Goal: Task Accomplishment & Management: Manage account settings

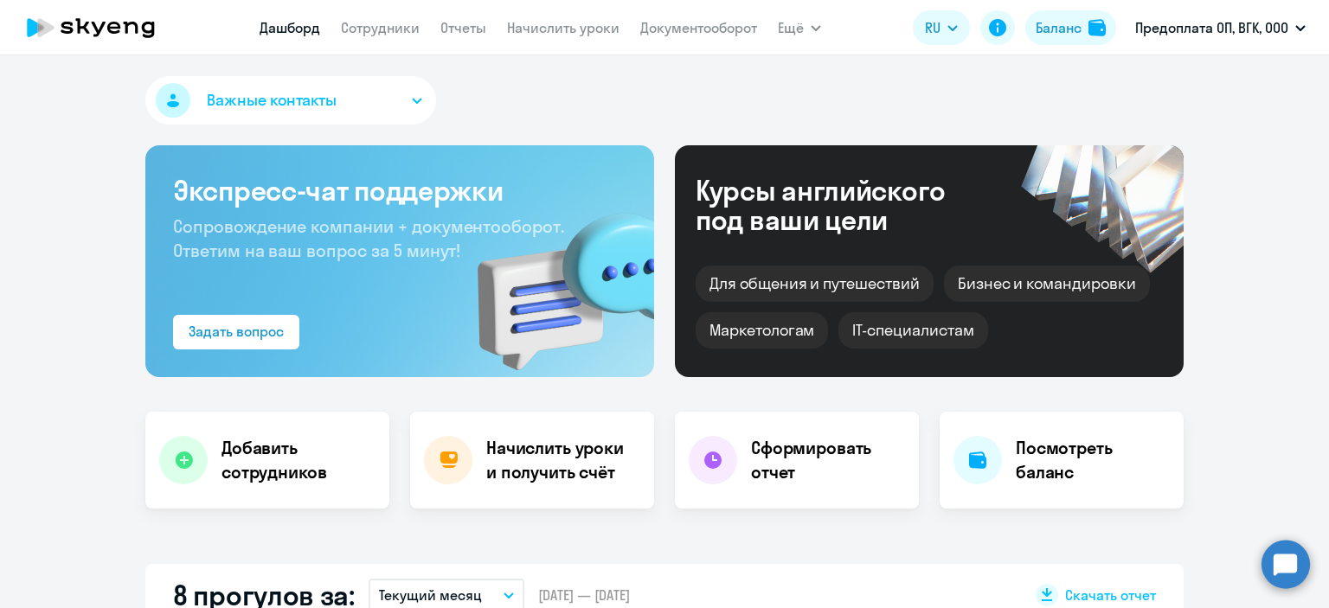
select select "30"
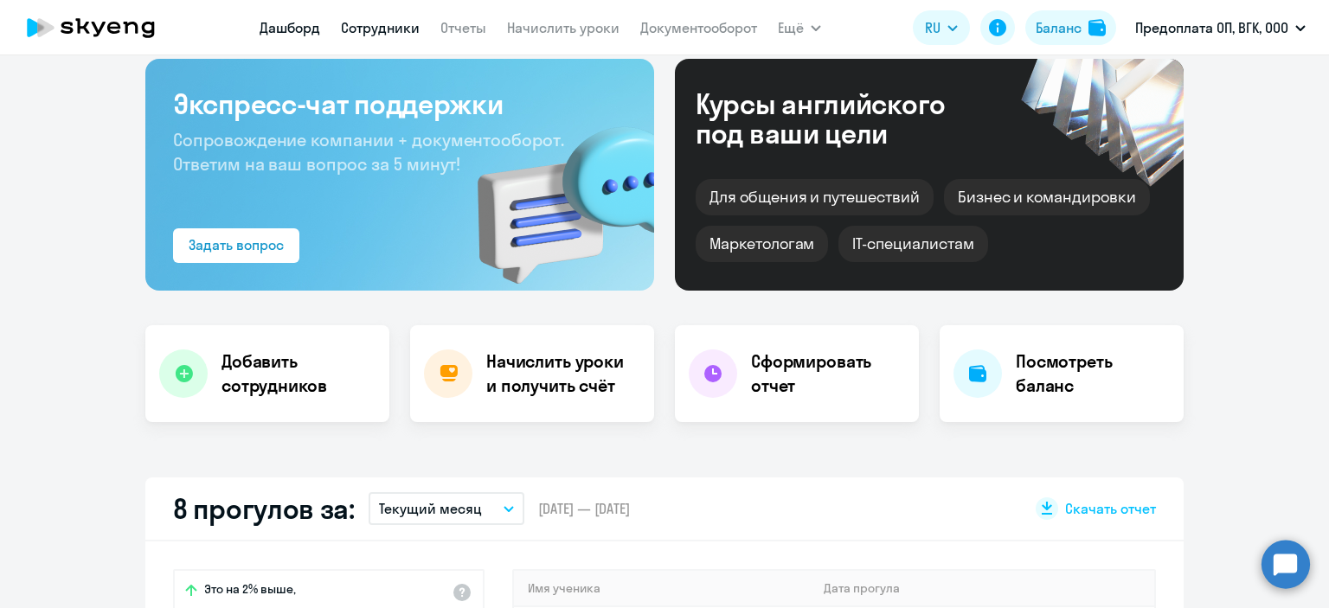
click at [368, 32] on link "Сотрудники" at bounding box center [380, 27] width 79 height 17
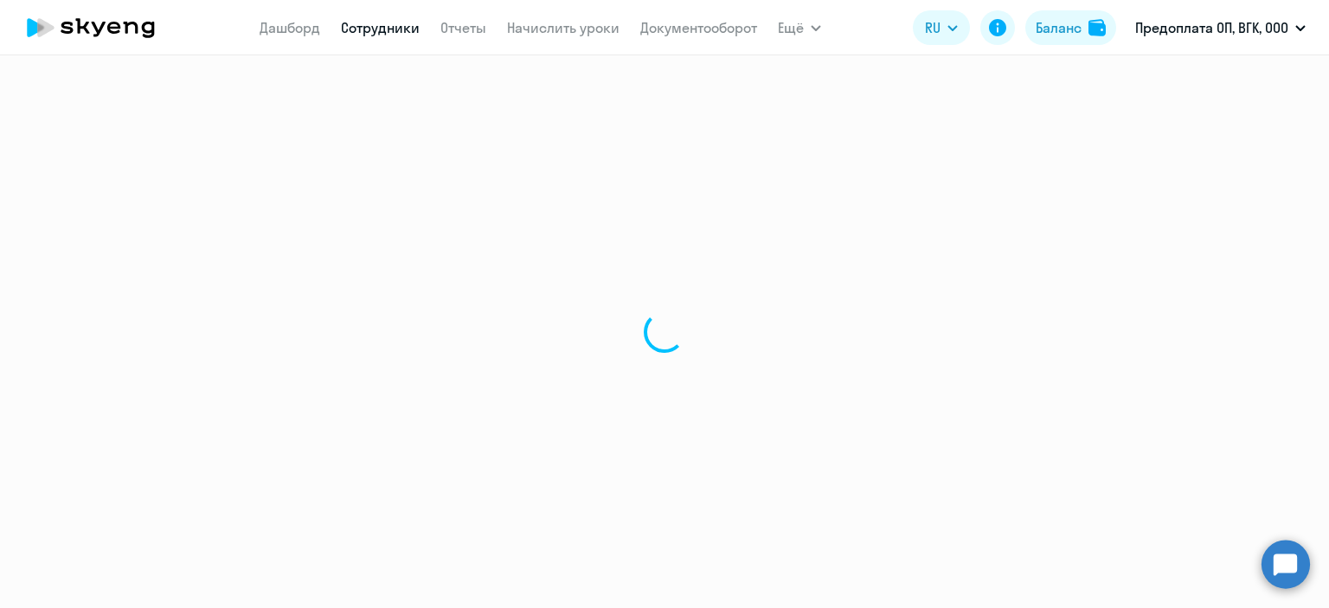
select select "30"
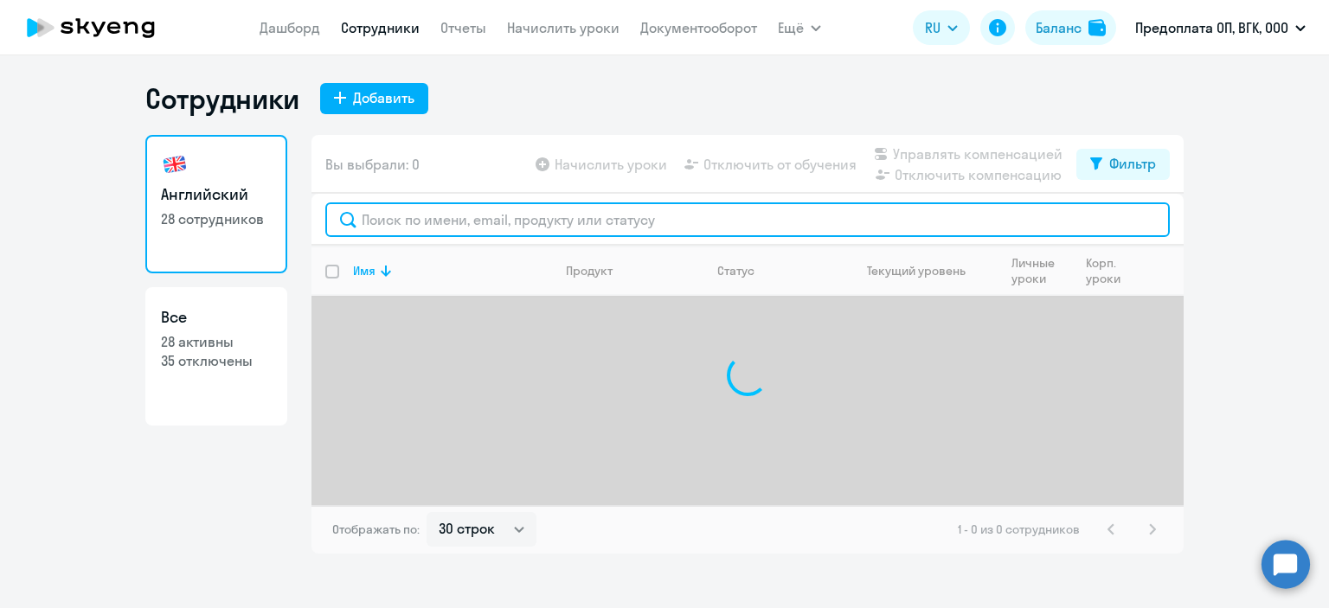
click at [395, 212] on input "text" at bounding box center [747, 219] width 844 height 35
type input "г"
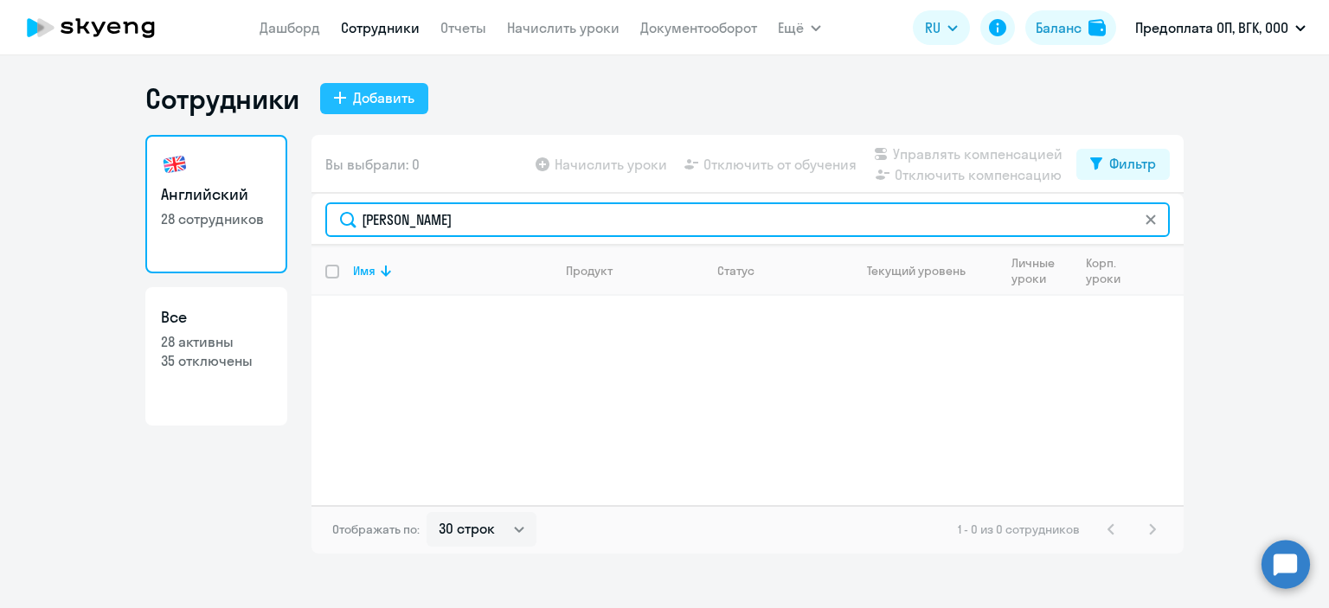
type input "[PERSON_NAME]"
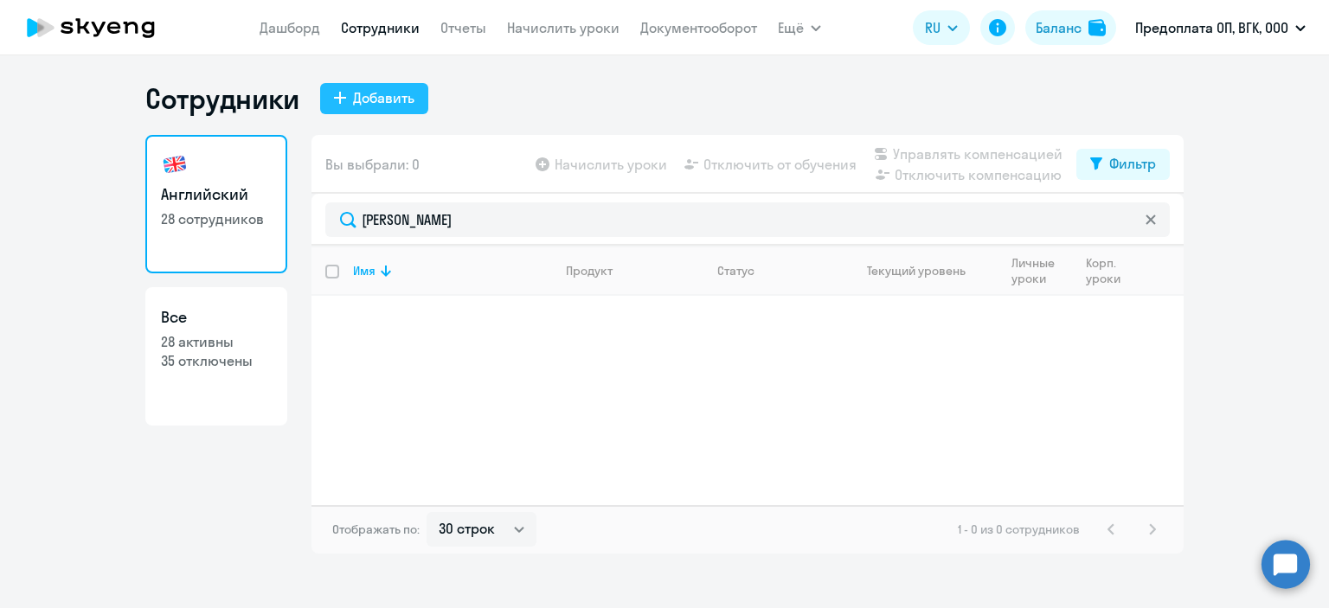
click at [381, 93] on div "Добавить" at bounding box center [383, 97] width 61 height 21
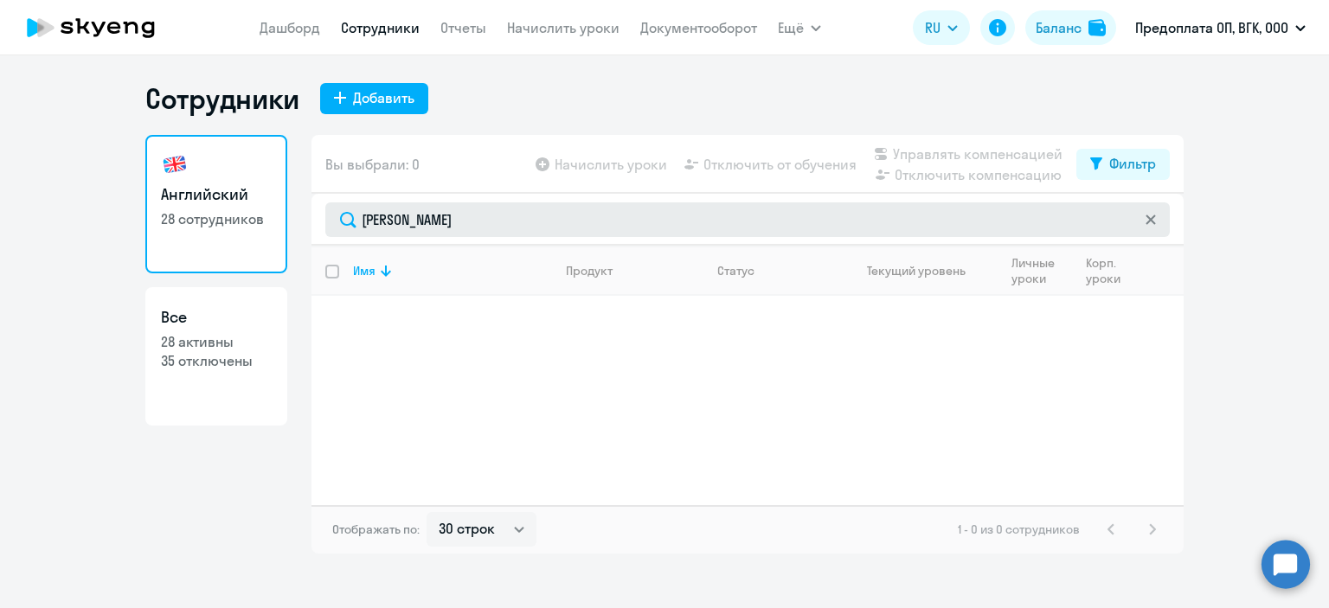
select select "english_adult_not_native_speaker"
select select "3"
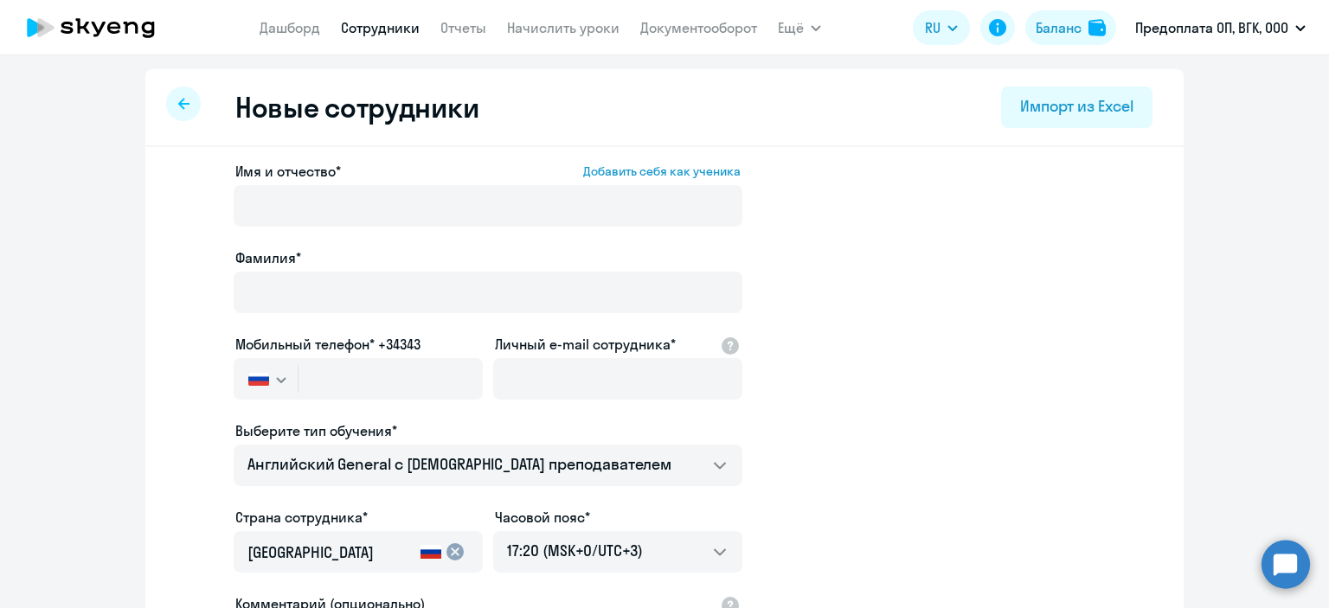
click at [166, 105] on div at bounding box center [183, 104] width 35 height 35
select select "30"
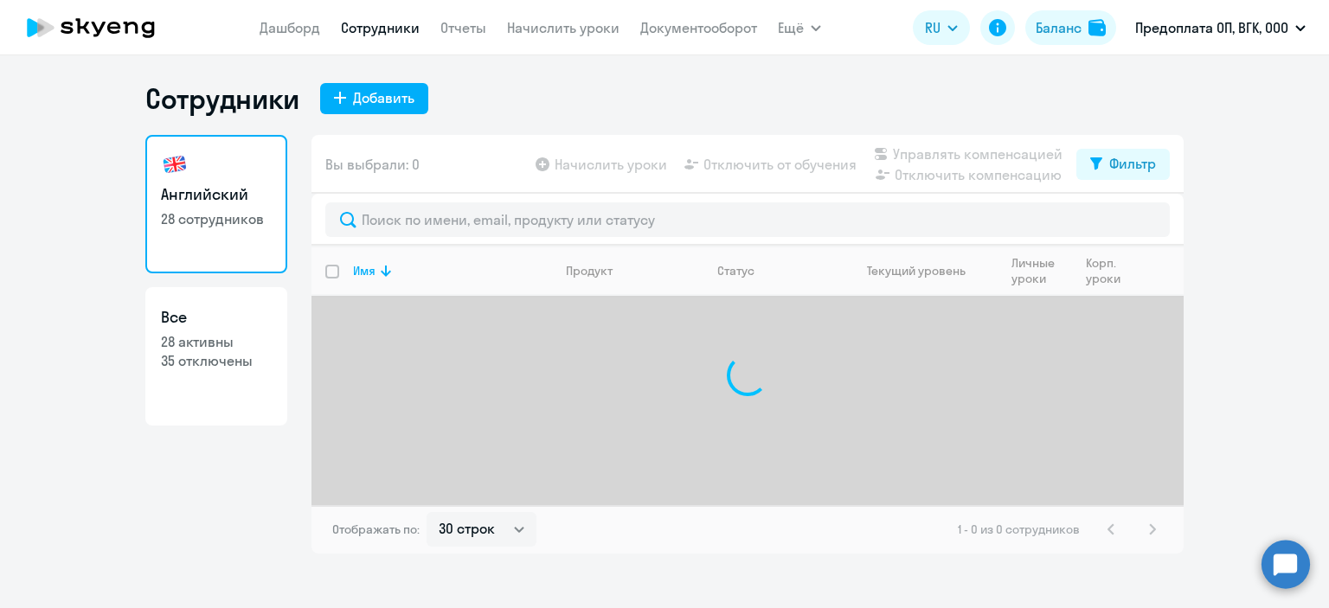
click at [231, 307] on h3 "Все" at bounding box center [216, 317] width 111 height 22
select select "30"
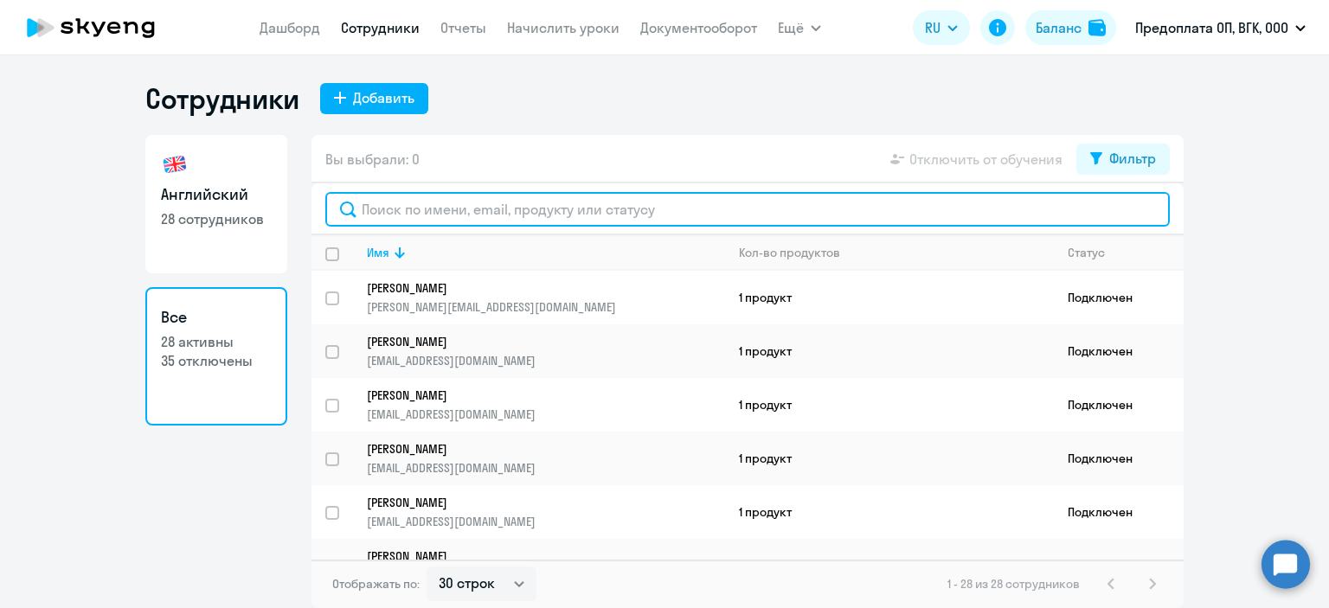
click at [559, 210] on input "text" at bounding box center [747, 209] width 844 height 35
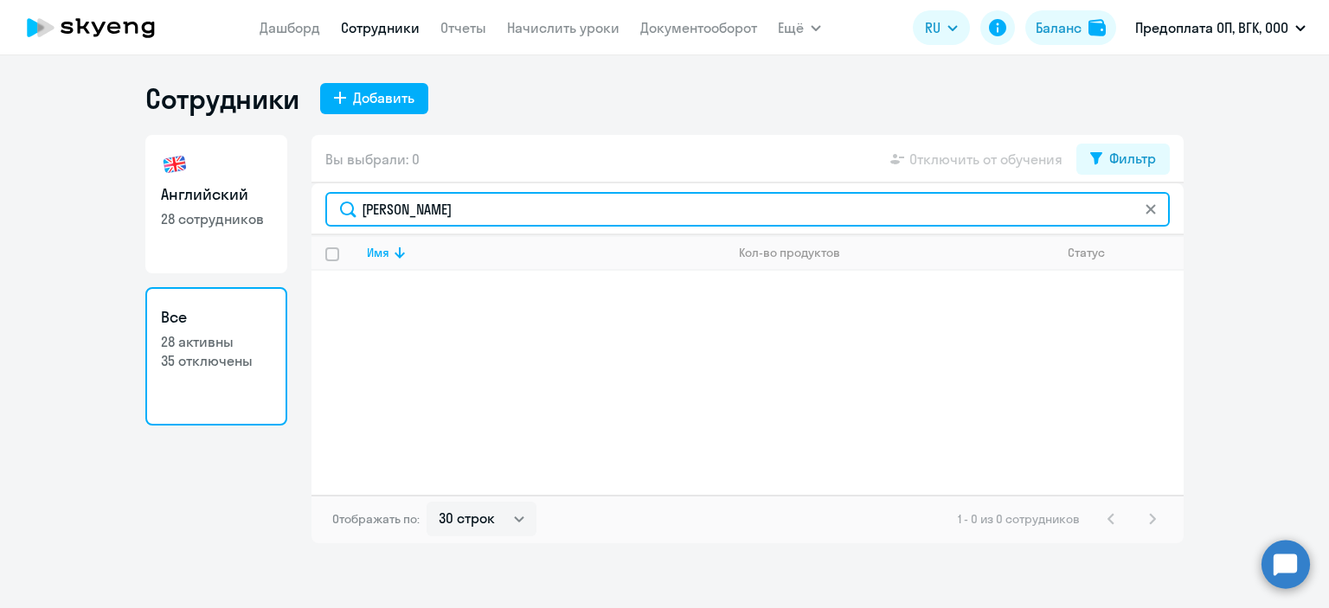
type input "[PERSON_NAME]"
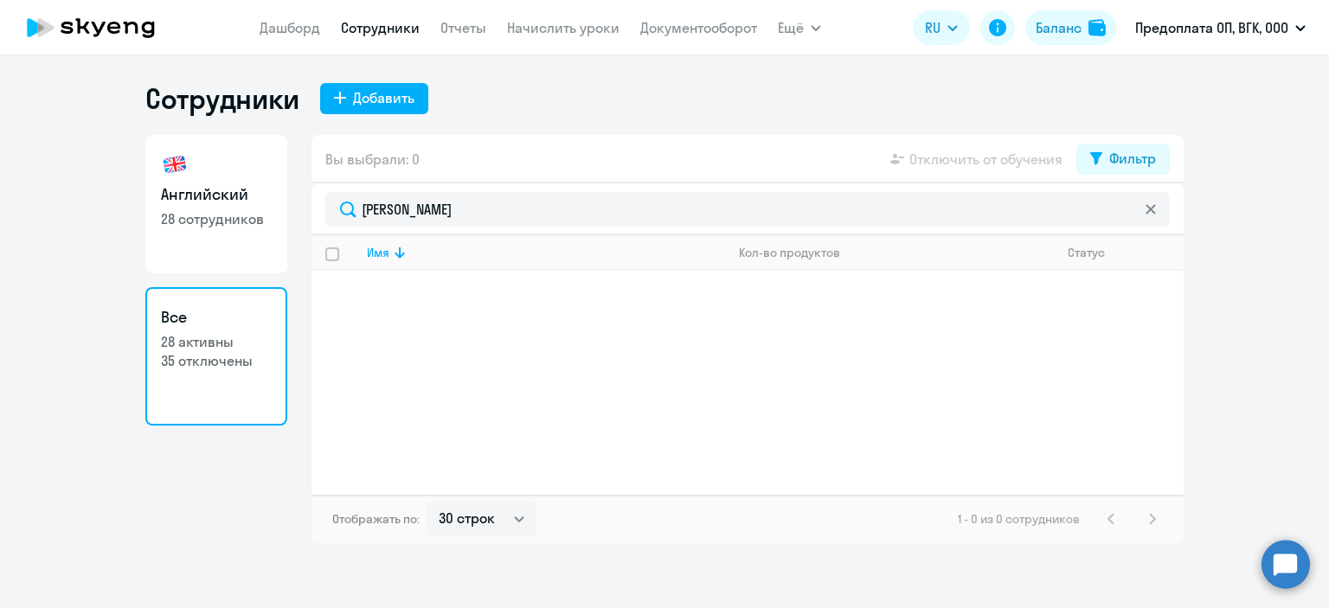
click at [185, 344] on p "28 активны" at bounding box center [216, 341] width 111 height 19
click at [1135, 149] on div "Фильтр" at bounding box center [1132, 158] width 47 height 21
click at [1138, 214] on span at bounding box center [1141, 215] width 29 height 17
click at [1127, 215] on input "checkbox" at bounding box center [1126, 215] width 1 height 1
checkbox input "true"
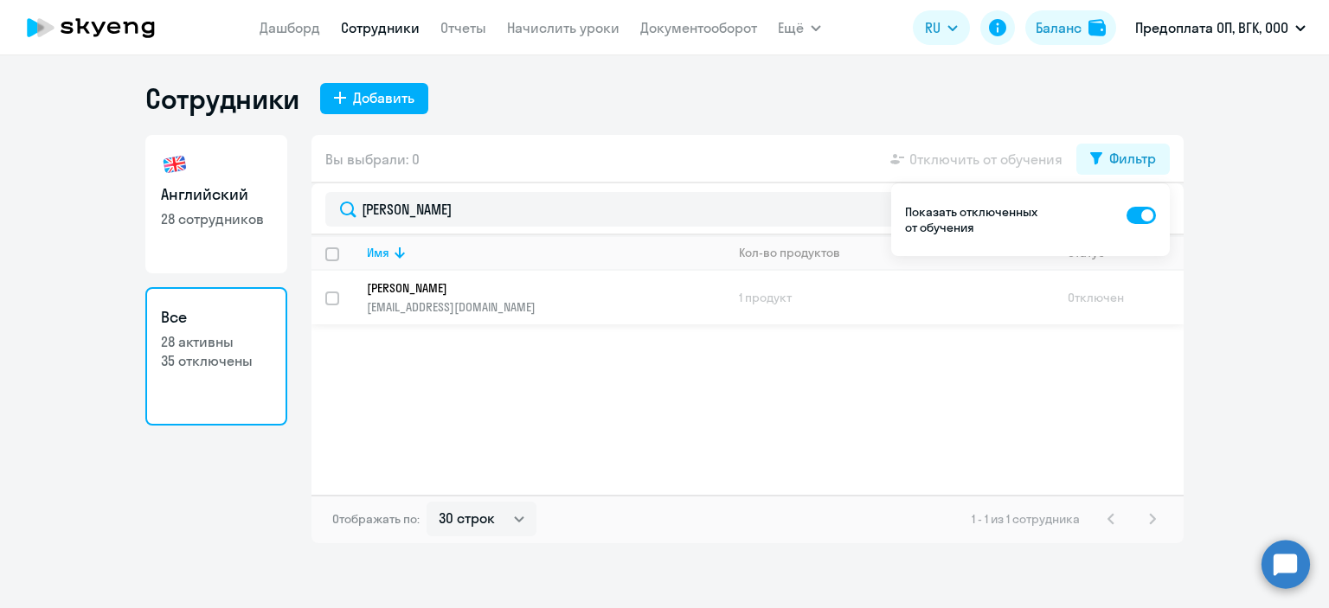
click at [469, 292] on p "[PERSON_NAME]" at bounding box center [534, 288] width 334 height 16
select select "english"
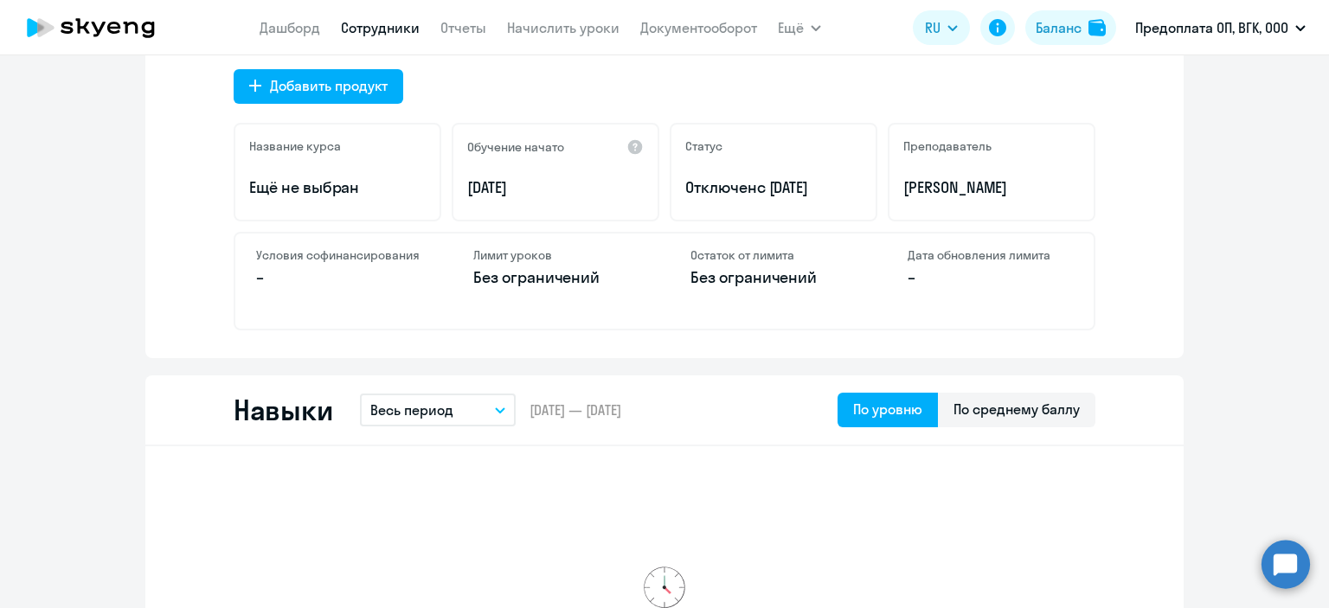
scroll to position [433, 0]
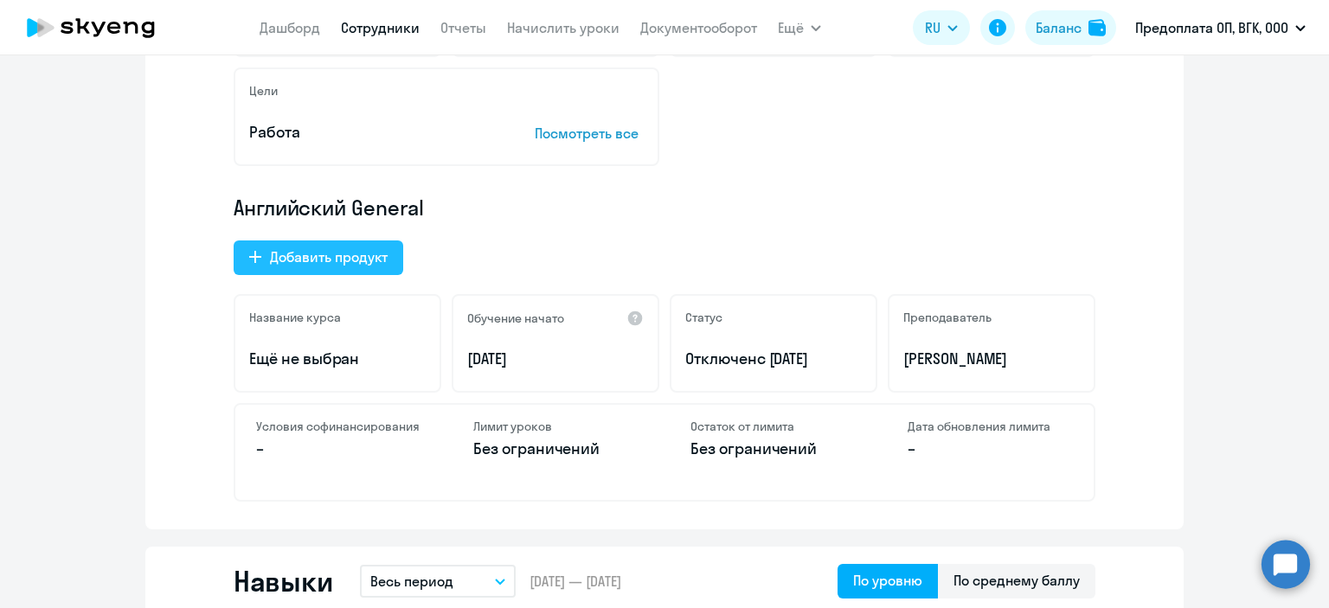
click at [272, 259] on div "Добавить продукт" at bounding box center [329, 257] width 118 height 21
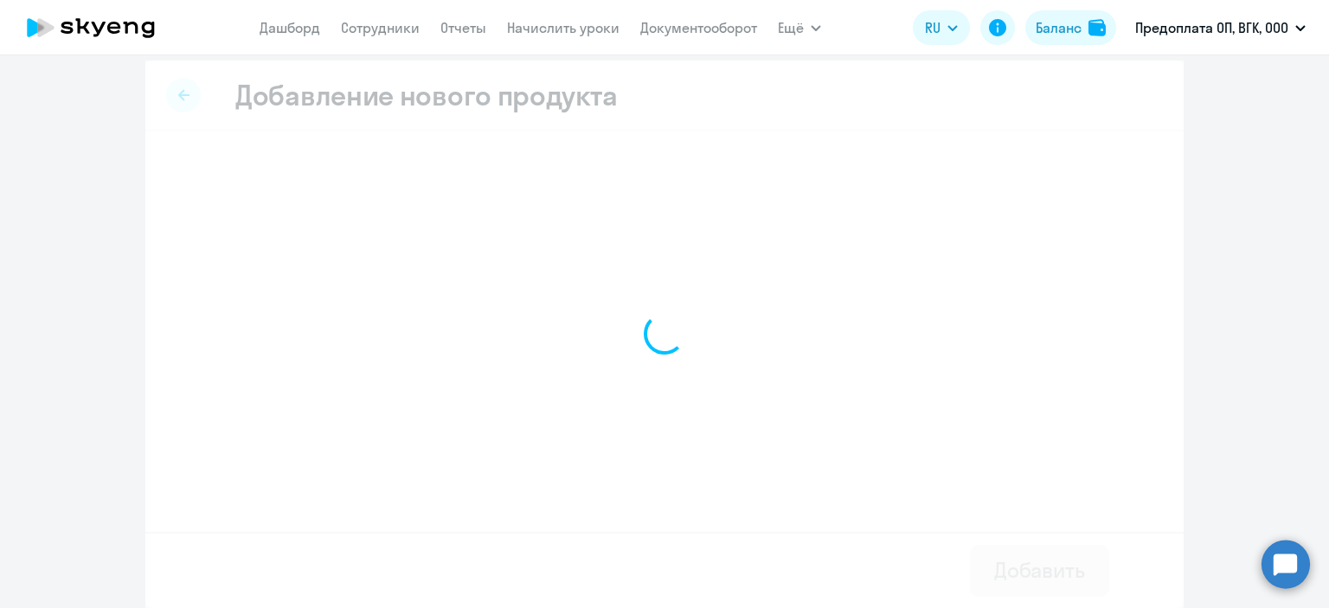
scroll to position [8, 0]
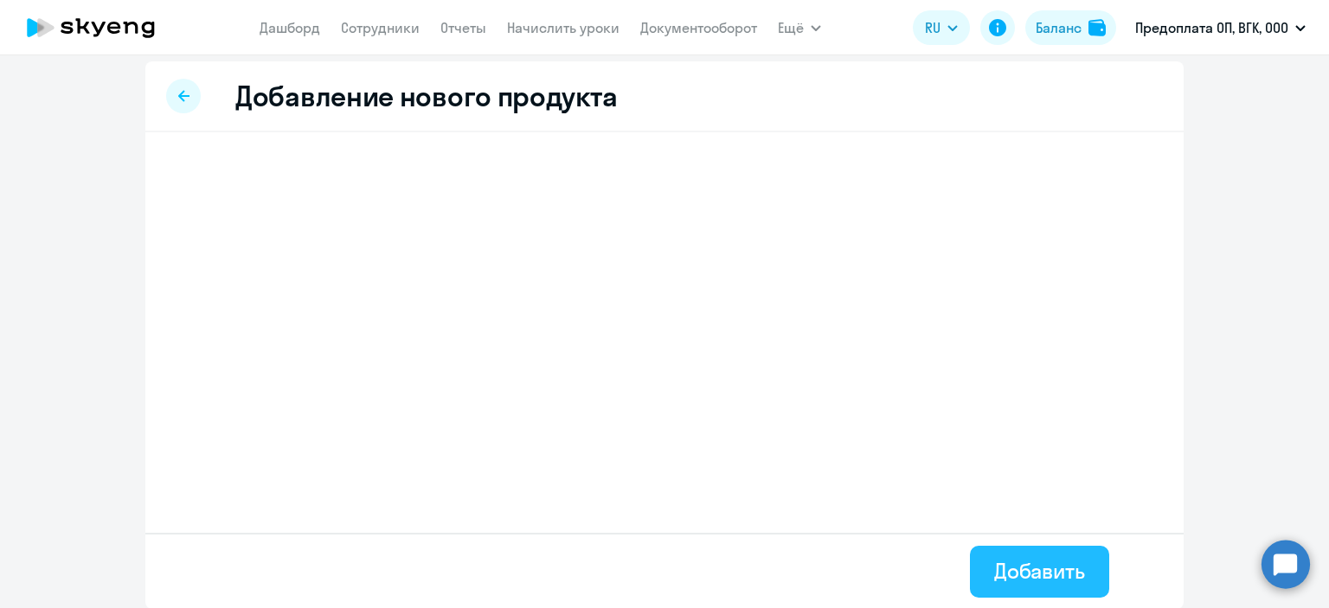
click at [1037, 585] on button "Добавить" at bounding box center [1039, 572] width 139 height 52
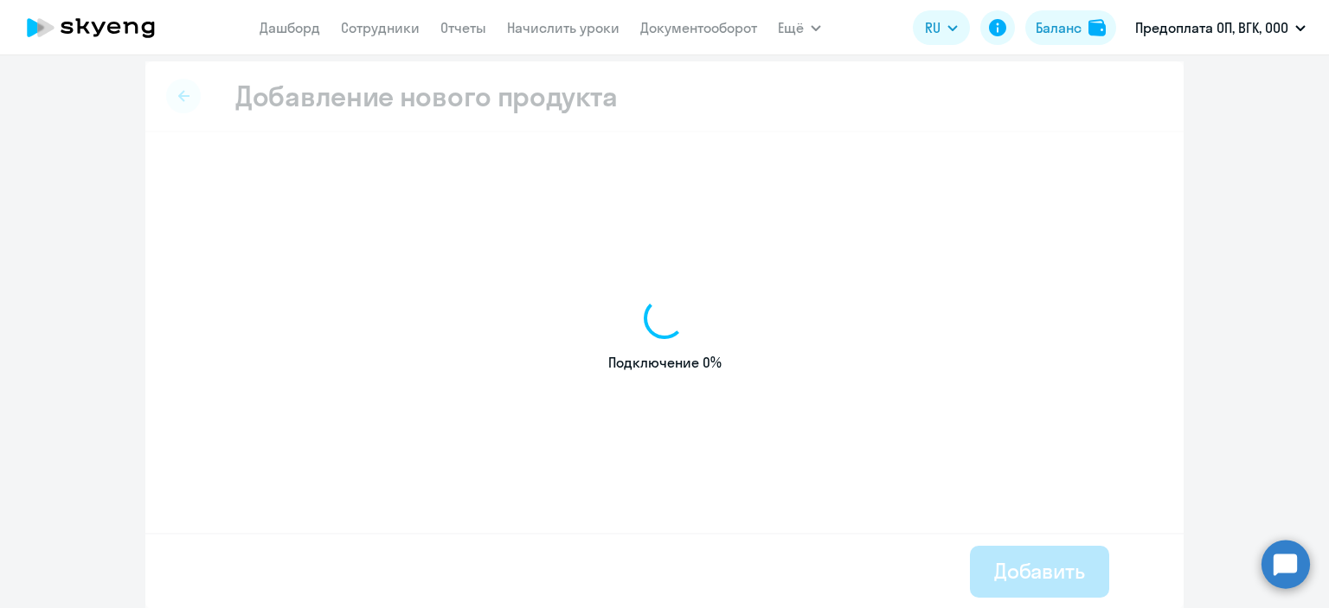
click at [409, 283] on div "Подключение 0%" at bounding box center [664, 335] width 1038 height 548
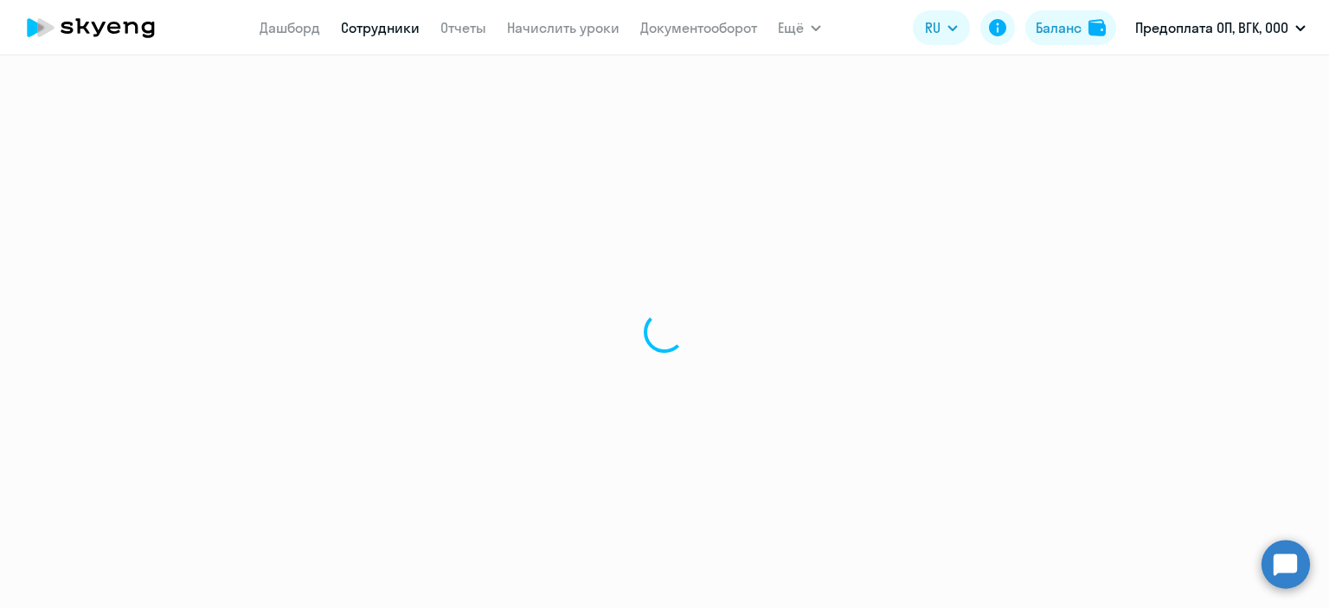
select select "english"
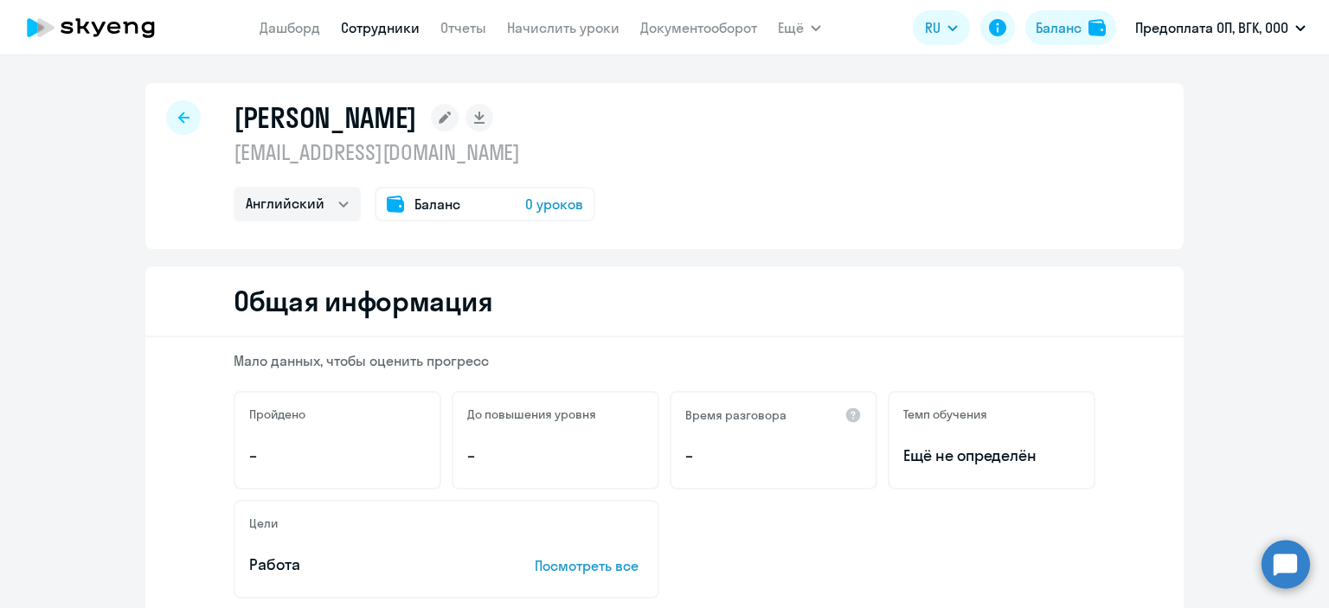
click at [459, 125] on rect at bounding box center [445, 118] width 28 height 28
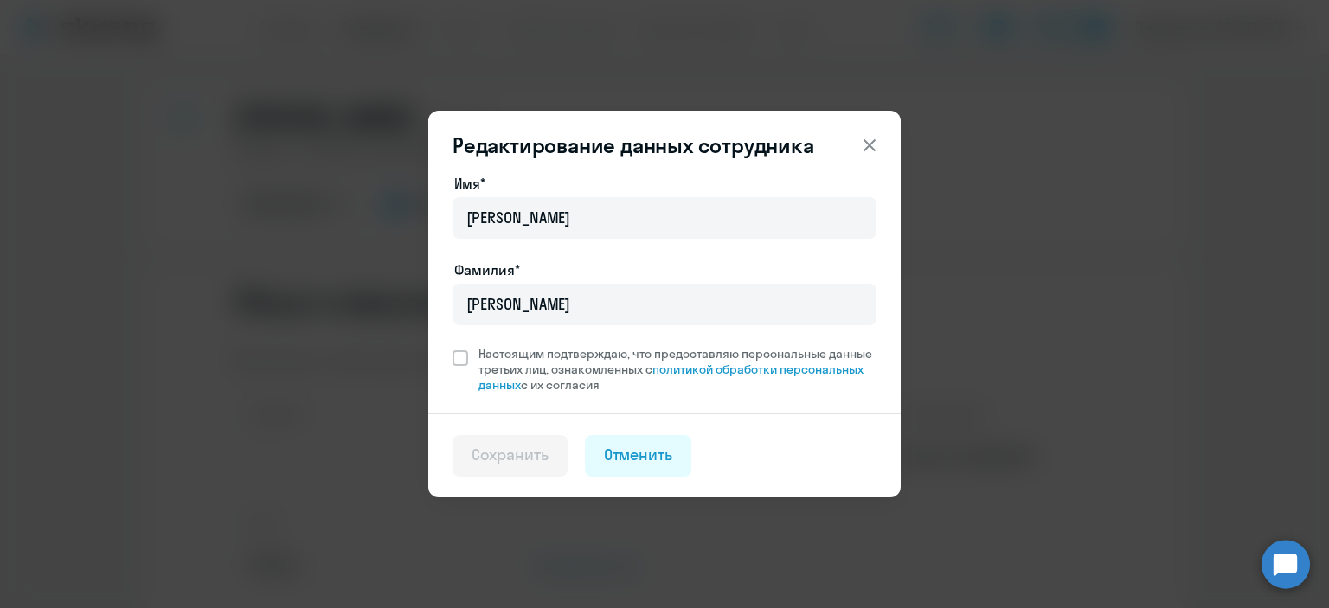
click at [876, 146] on icon at bounding box center [869, 145] width 21 height 21
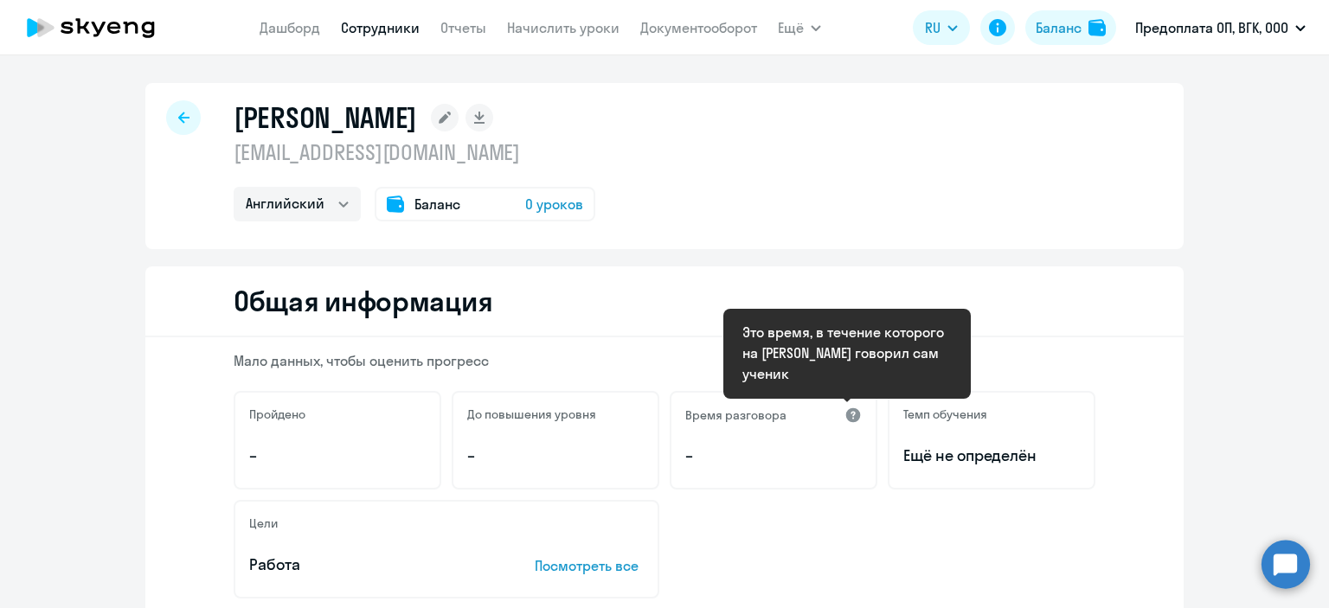
click at [844, 420] on div at bounding box center [852, 415] width 17 height 17
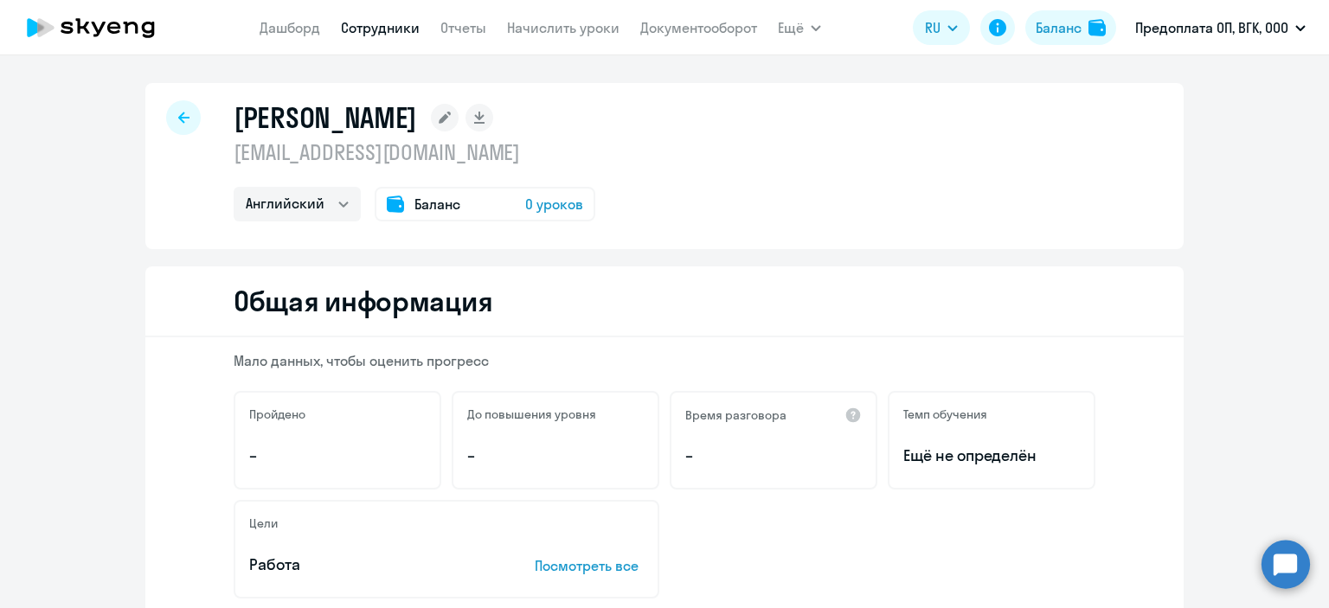
click at [570, 310] on div "Общая информация" at bounding box center [664, 301] width 1038 height 71
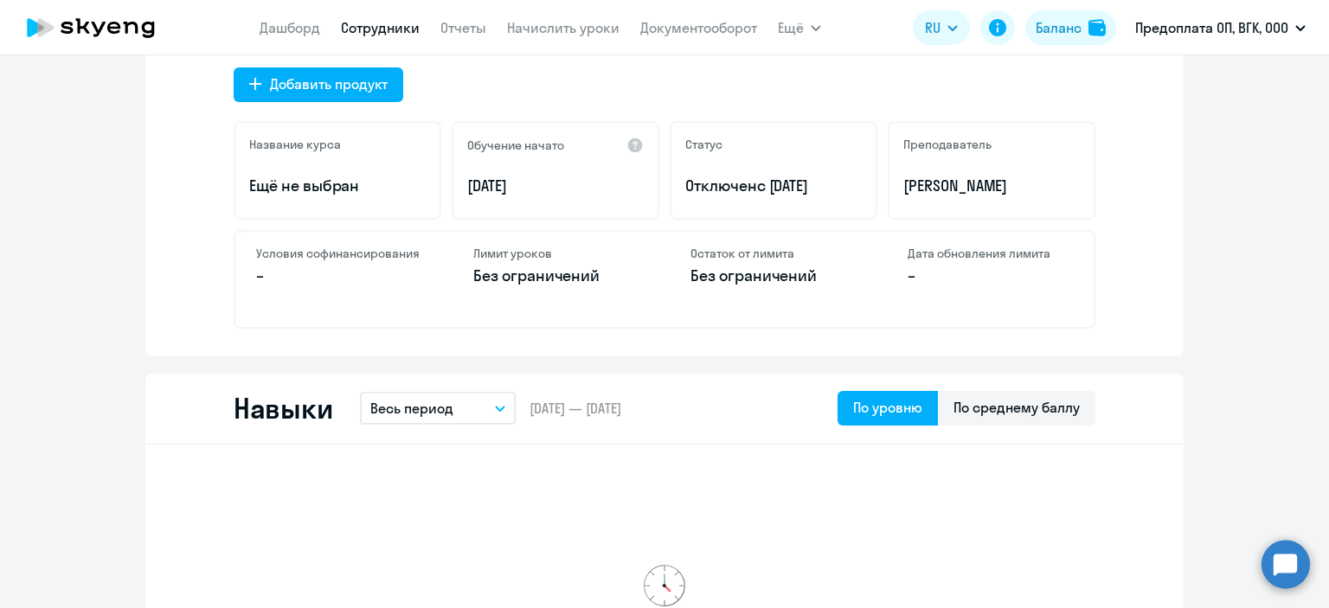
scroll to position [346, 0]
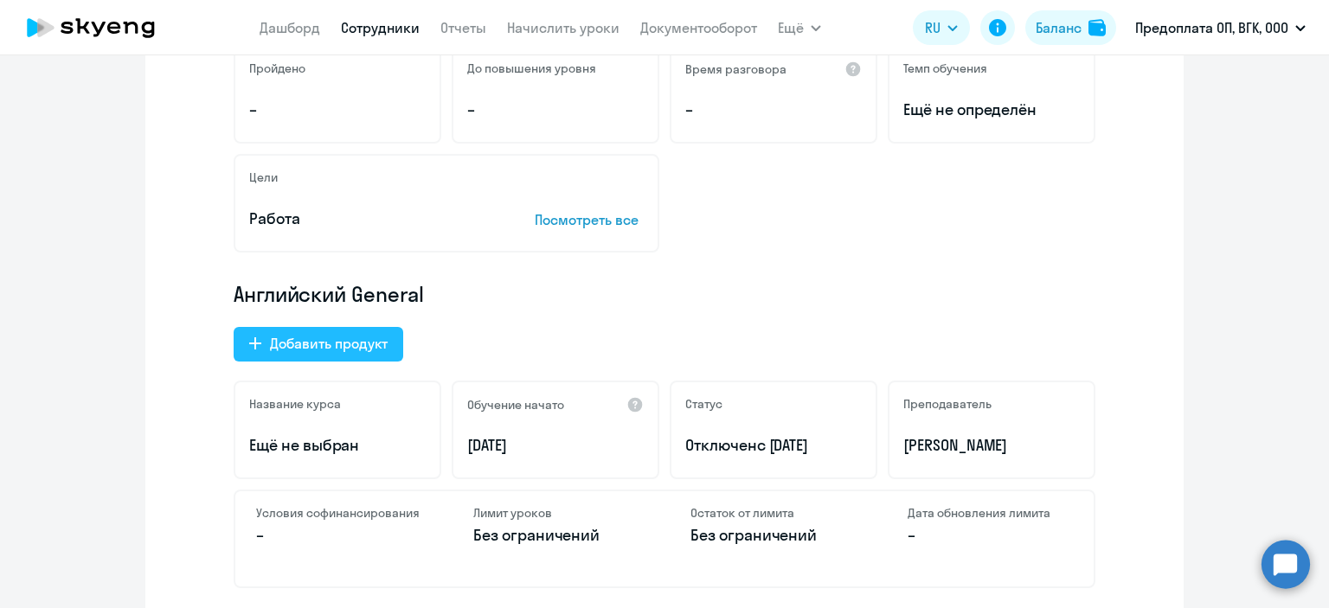
click at [363, 348] on div "Добавить продукт" at bounding box center [329, 343] width 118 height 21
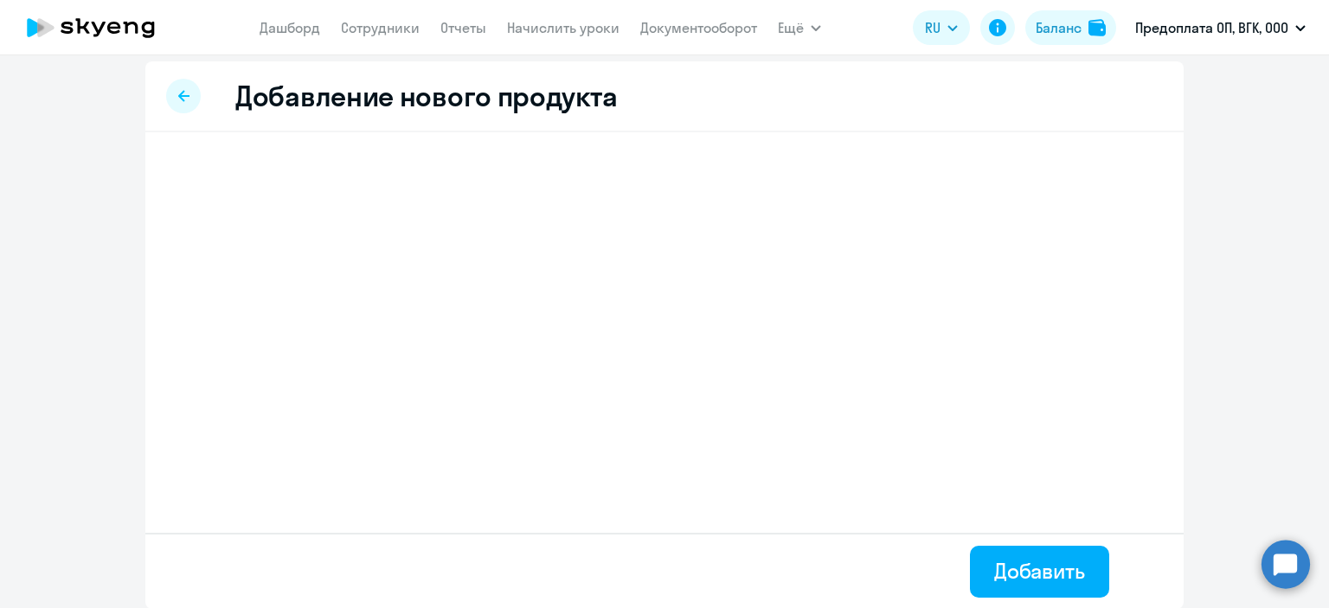
drag, startPoint x: 963, startPoint y: 514, endPoint x: 972, endPoint y: 524, distance: 13.5
click at [964, 515] on div "Добавление нового продукта Добавить" at bounding box center [664, 335] width 1038 height 548
click at [1010, 563] on div "Добавить" at bounding box center [1039, 571] width 91 height 28
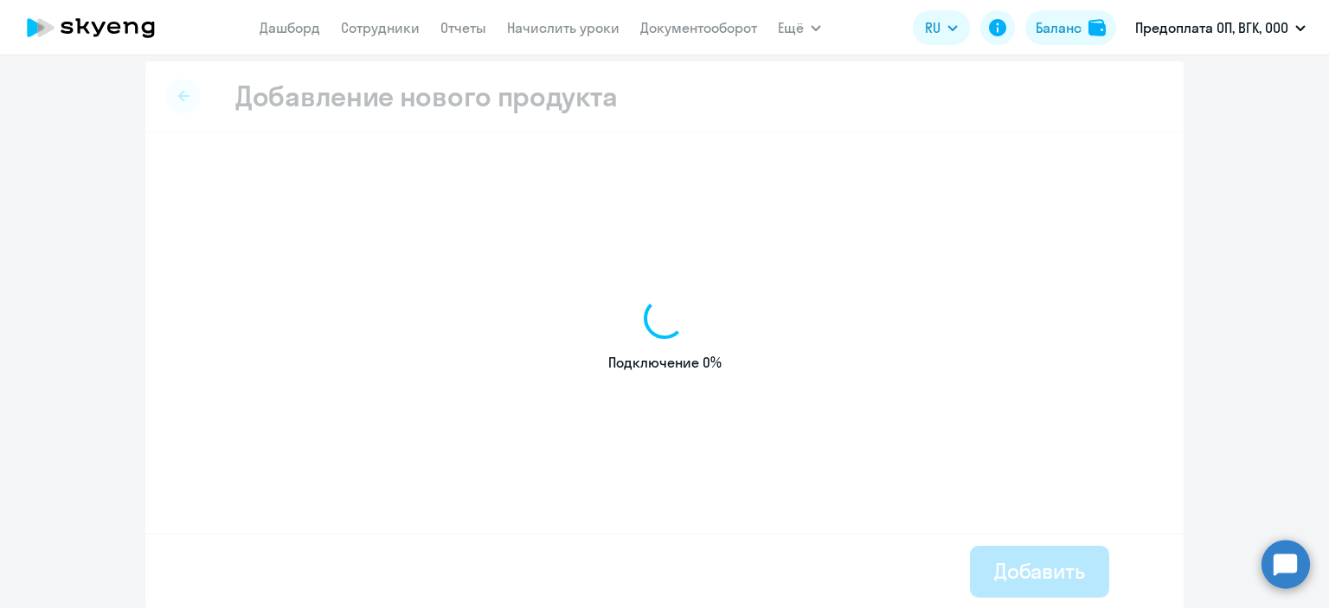
click at [426, 44] on nav "[PERSON_NAME] Отчеты Начислить уроки Документооборот" at bounding box center [509, 27] width 498 height 35
click at [398, 32] on link "Сотрудники" at bounding box center [380, 27] width 79 height 17
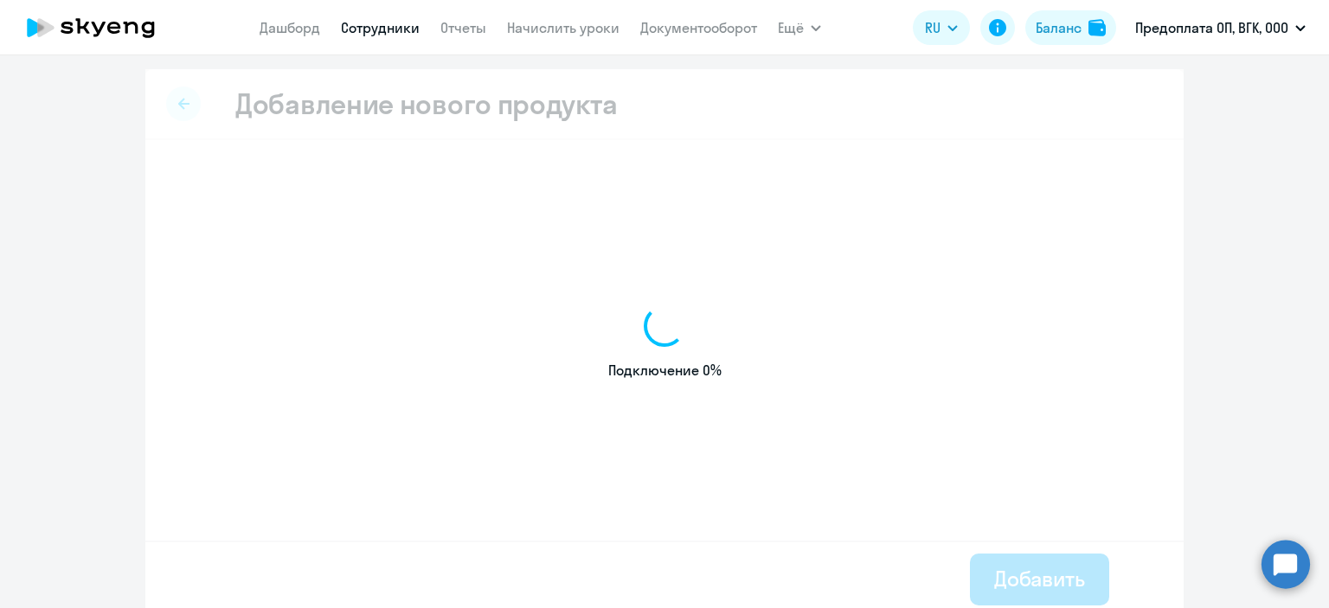
select select "30"
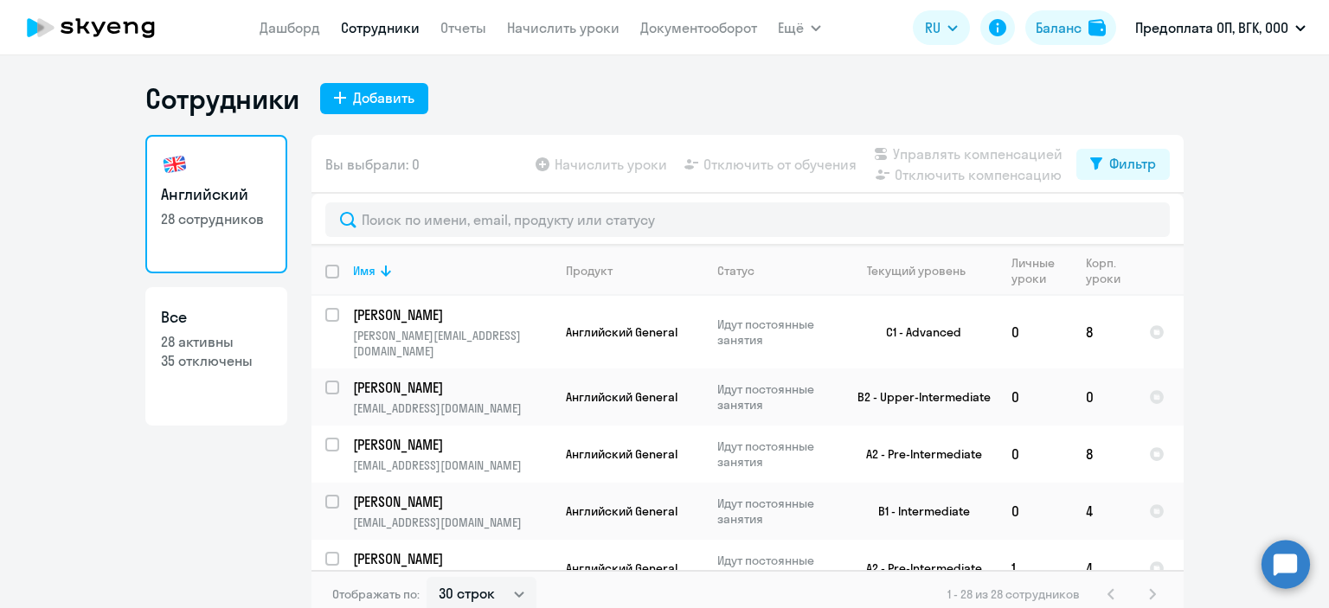
click at [254, 331] on link "Все 28 активны 35 отключены" at bounding box center [216, 356] width 142 height 138
select select "30"
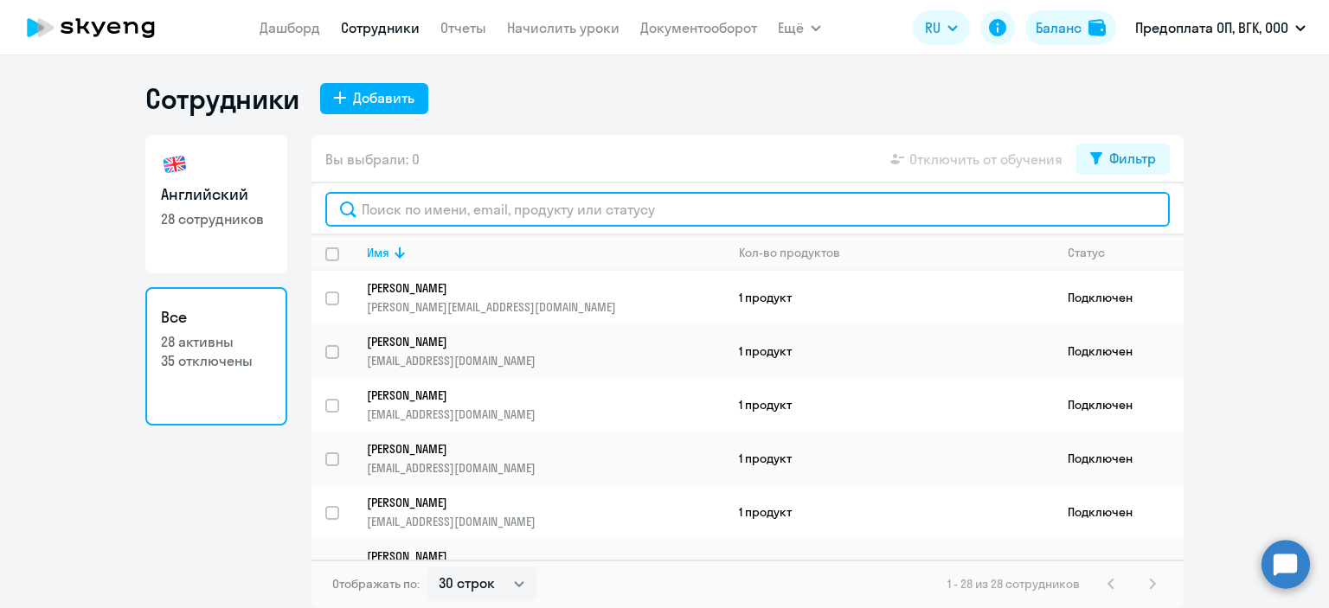
click at [430, 207] on input "text" at bounding box center [747, 209] width 844 height 35
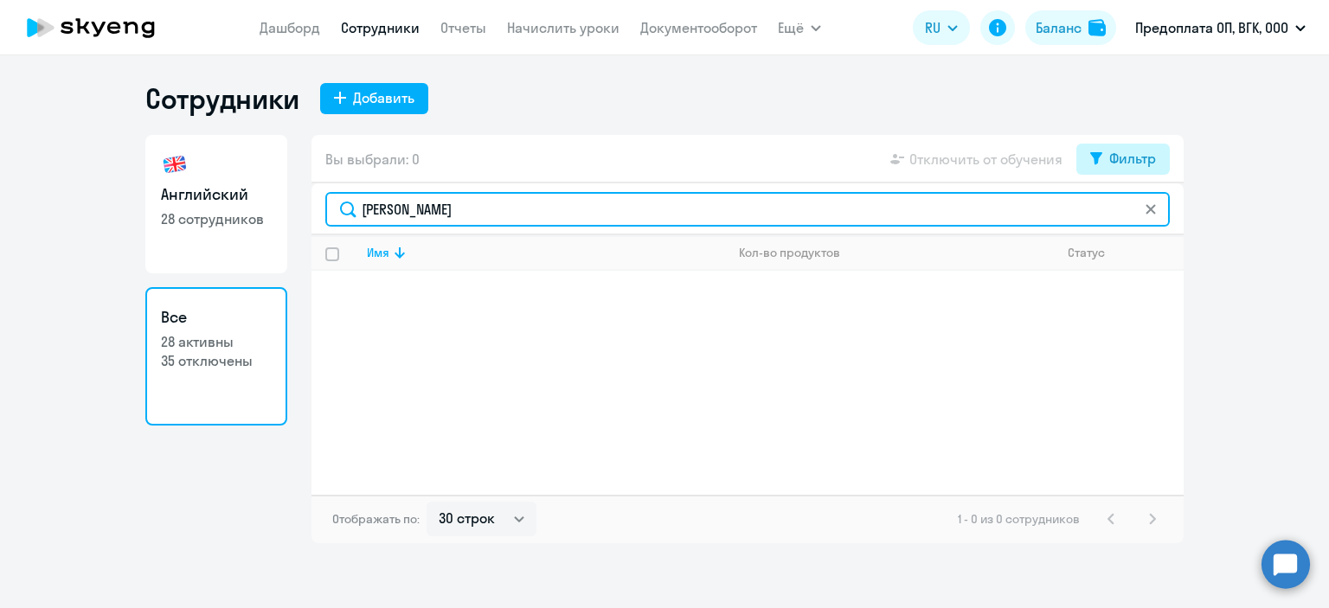
type input "[PERSON_NAME]"
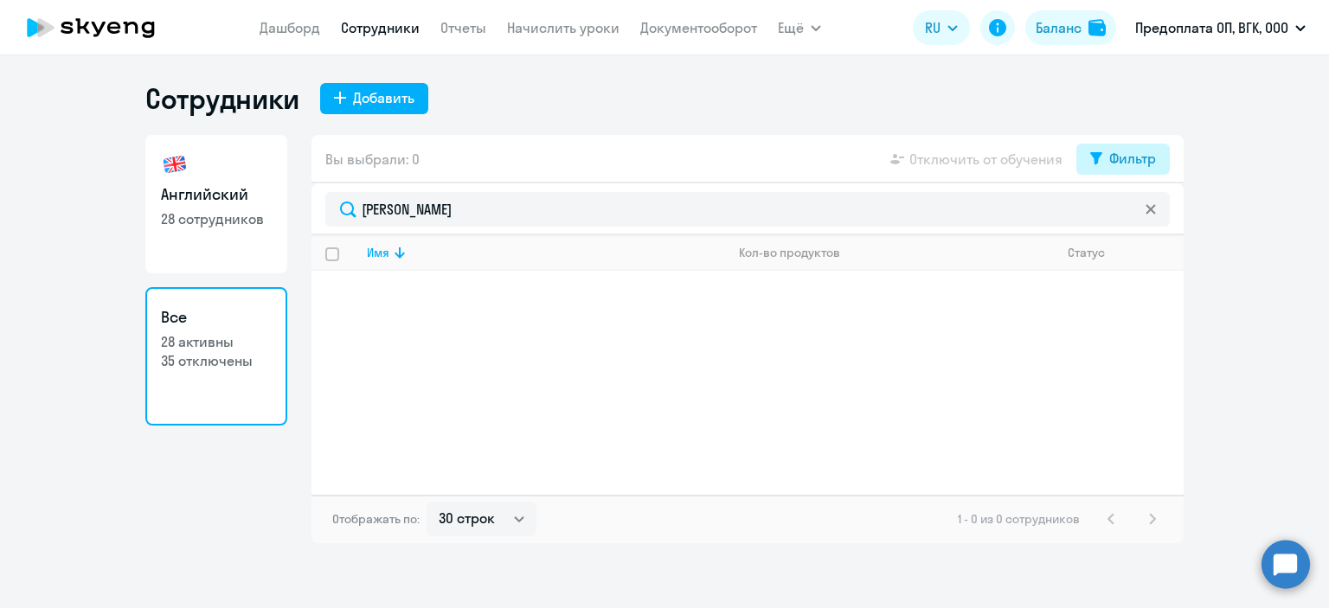
click at [1105, 164] on button "Фильтр" at bounding box center [1122, 159] width 93 height 31
click at [1141, 218] on span at bounding box center [1141, 215] width 29 height 17
click at [1127, 215] on input "checkbox" at bounding box center [1126, 215] width 1 height 1
checkbox input "true"
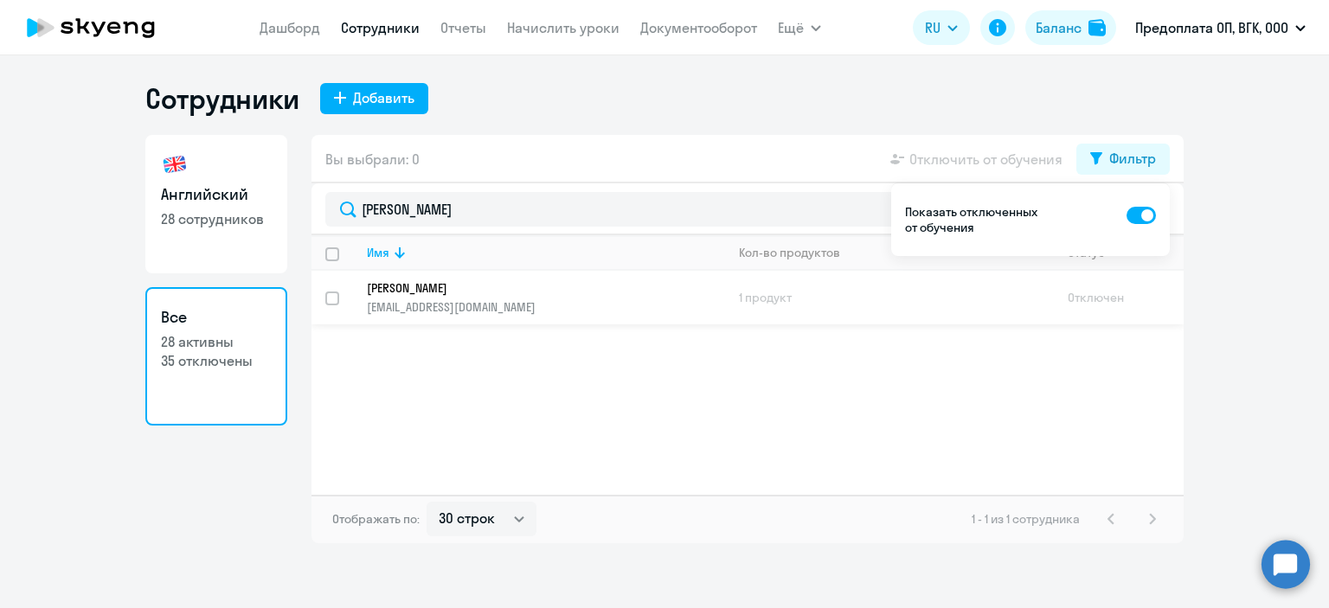
click at [924, 296] on td "1 продукт" at bounding box center [889, 298] width 329 height 54
select select "english"
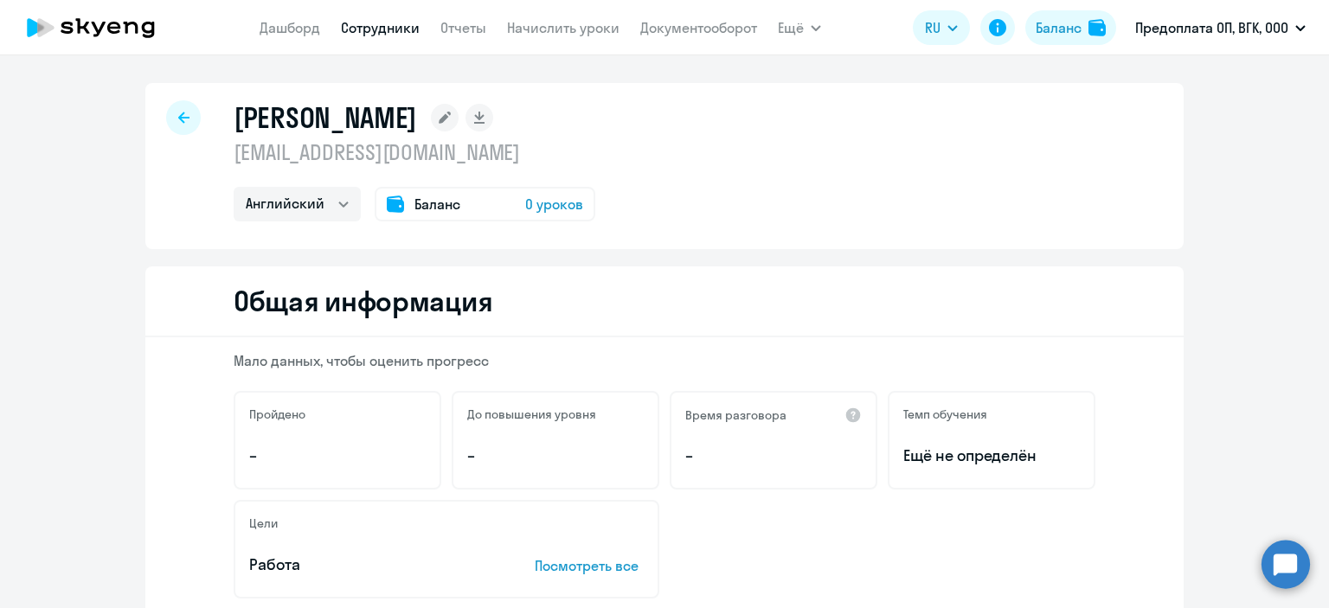
click at [180, 120] on icon at bounding box center [183, 118] width 11 height 12
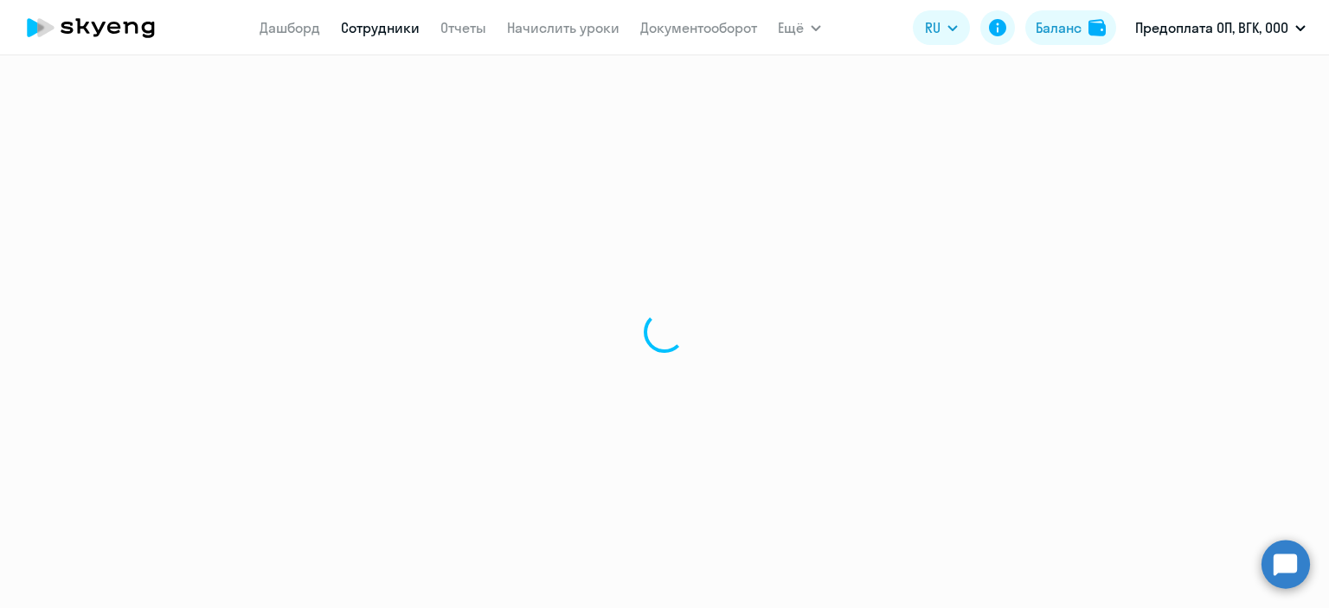
select select "30"
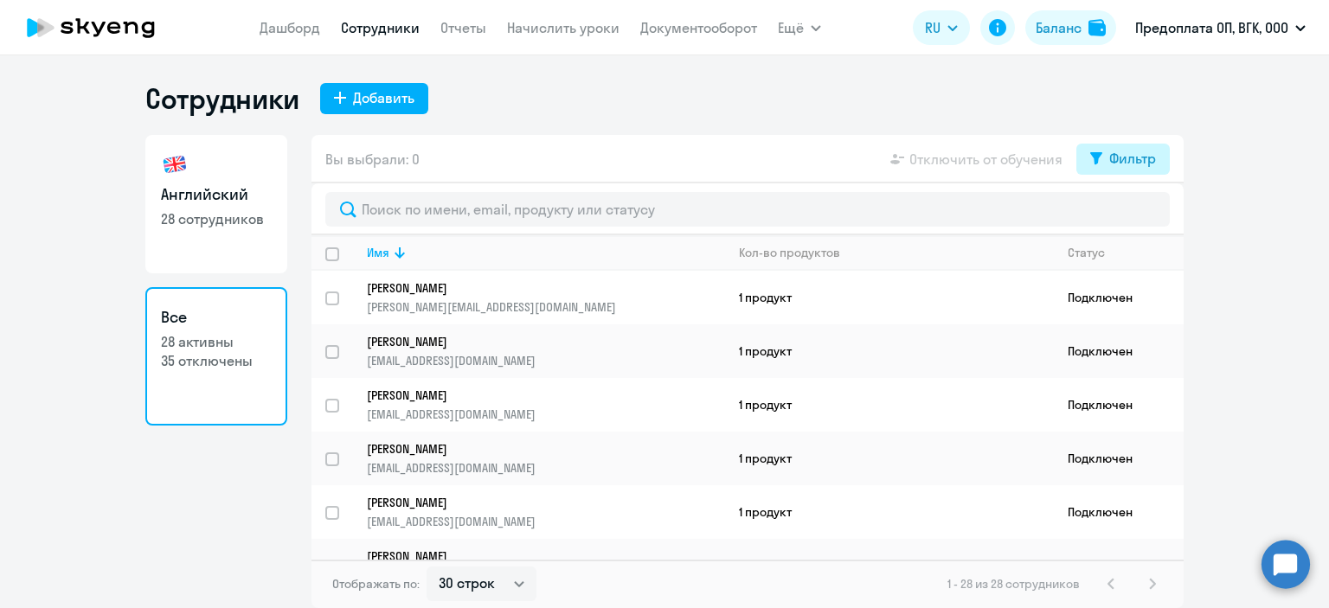
click at [1095, 158] on icon at bounding box center [1096, 158] width 12 height 12
click at [1146, 210] on span at bounding box center [1141, 215] width 29 height 17
click at [1127, 215] on input "checkbox" at bounding box center [1126, 215] width 1 height 1
checkbox input "true"
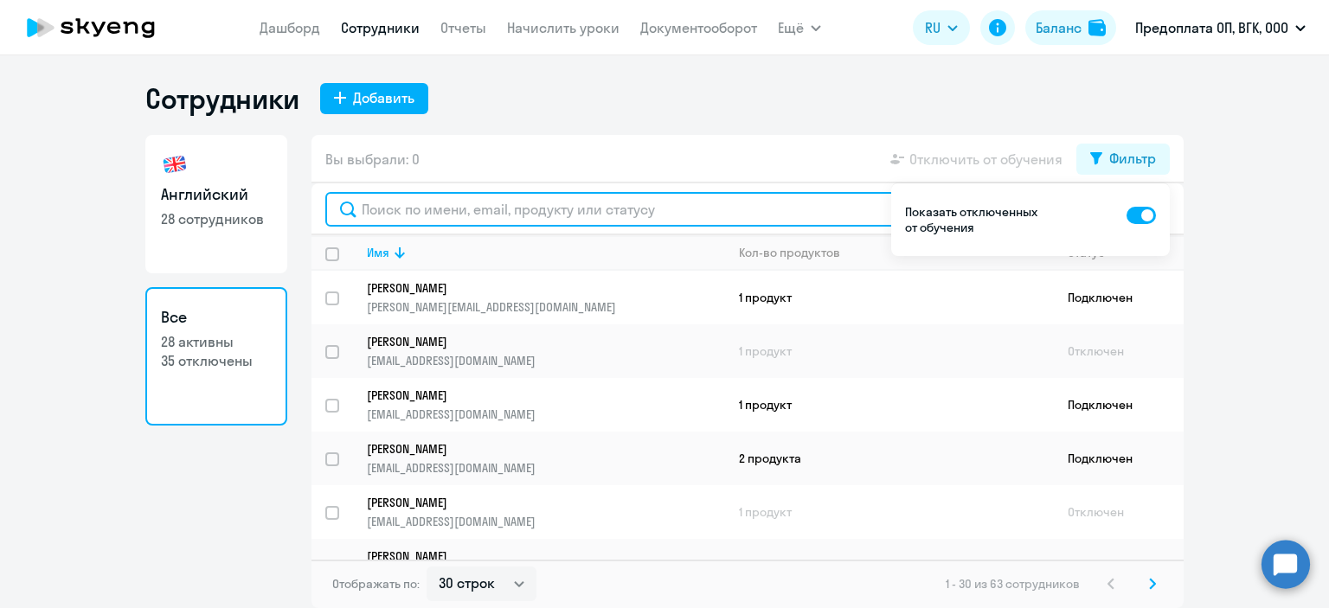
click at [542, 210] on input "text" at bounding box center [747, 209] width 844 height 35
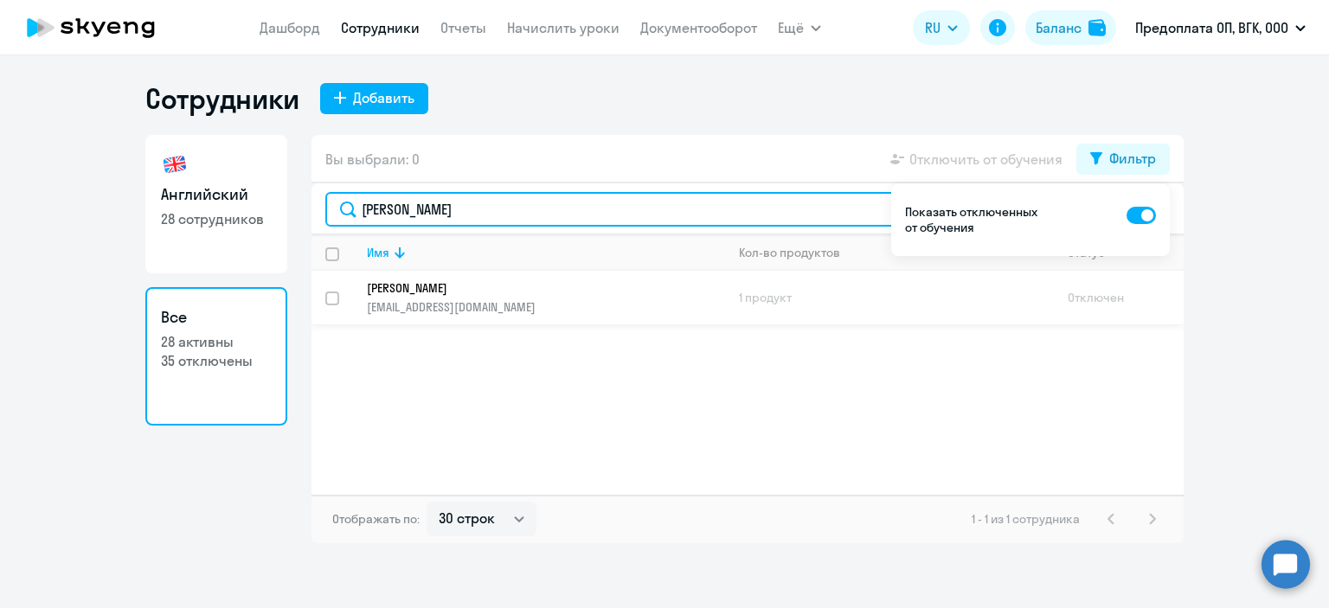
type input "[PERSON_NAME]"
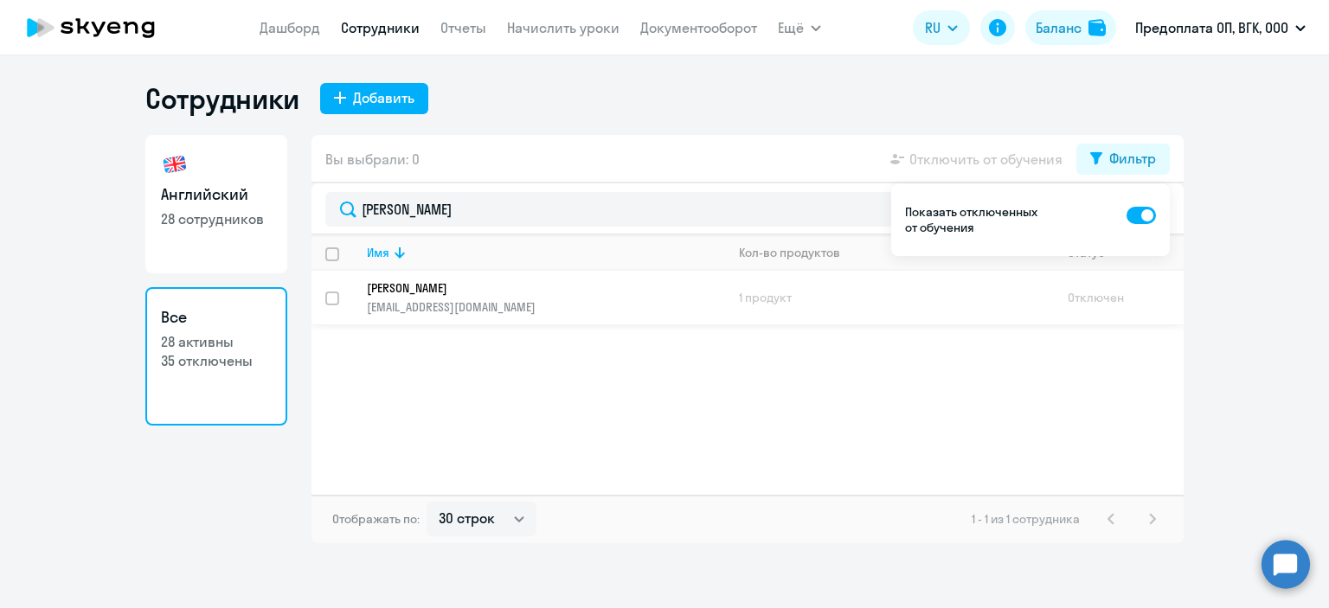
click at [331, 300] on input "select row 40910971" at bounding box center [342, 309] width 35 height 35
checkbox input "true"
click at [945, 159] on span "Отключить от обучения" at bounding box center [985, 159] width 153 height 21
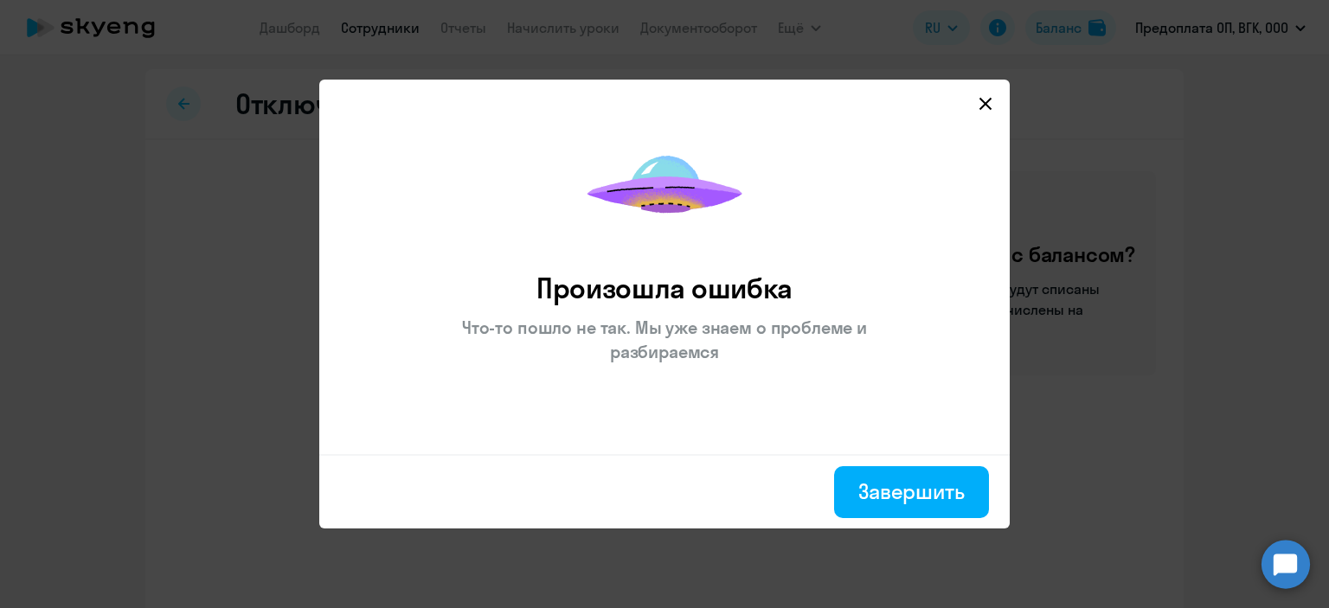
click at [985, 96] on svg-icon at bounding box center [985, 103] width 21 height 21
select select "30"
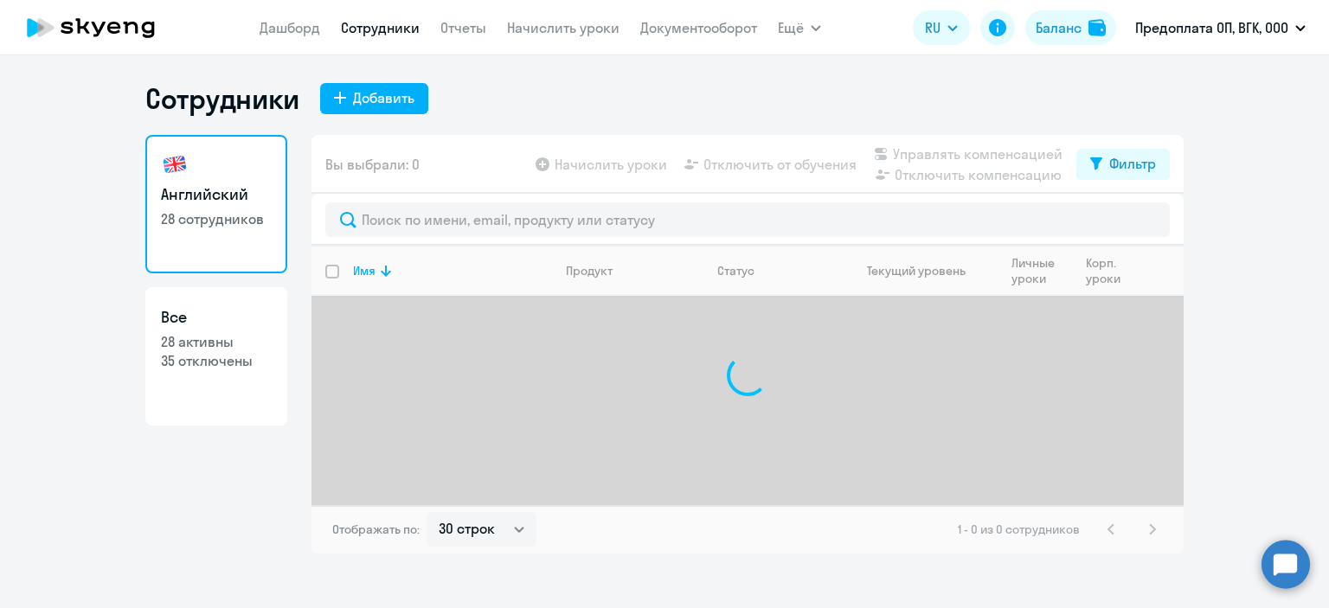
click at [1296, 560] on circle at bounding box center [1286, 564] width 48 height 48
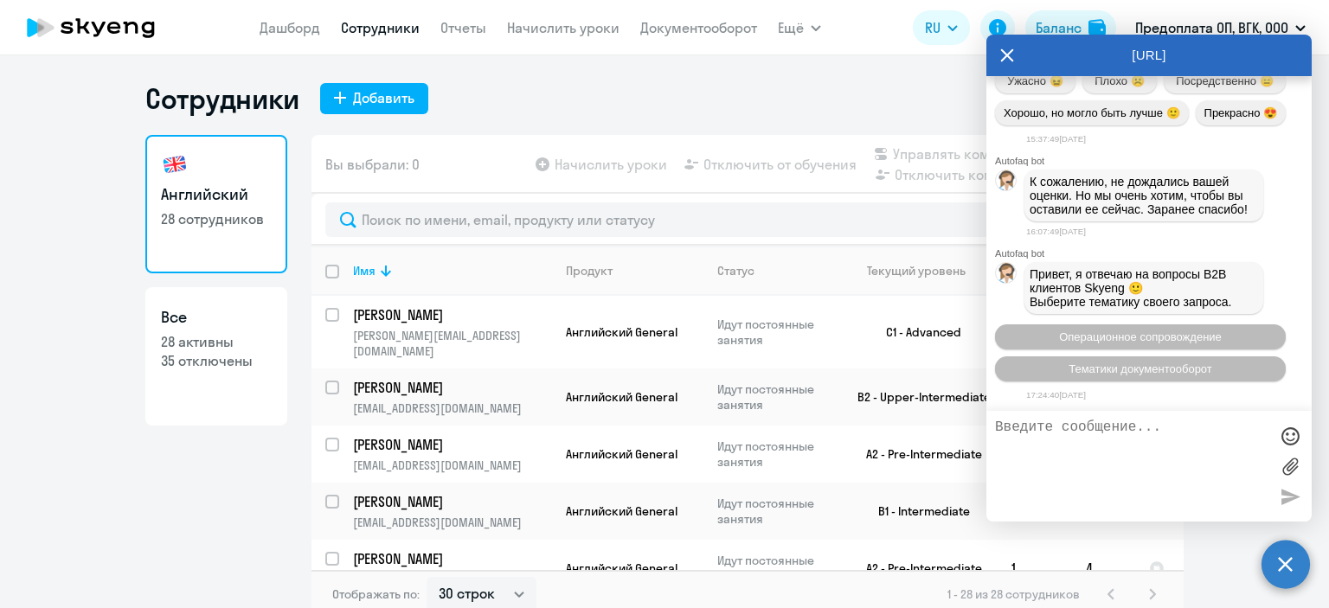
scroll to position [32878, 0]
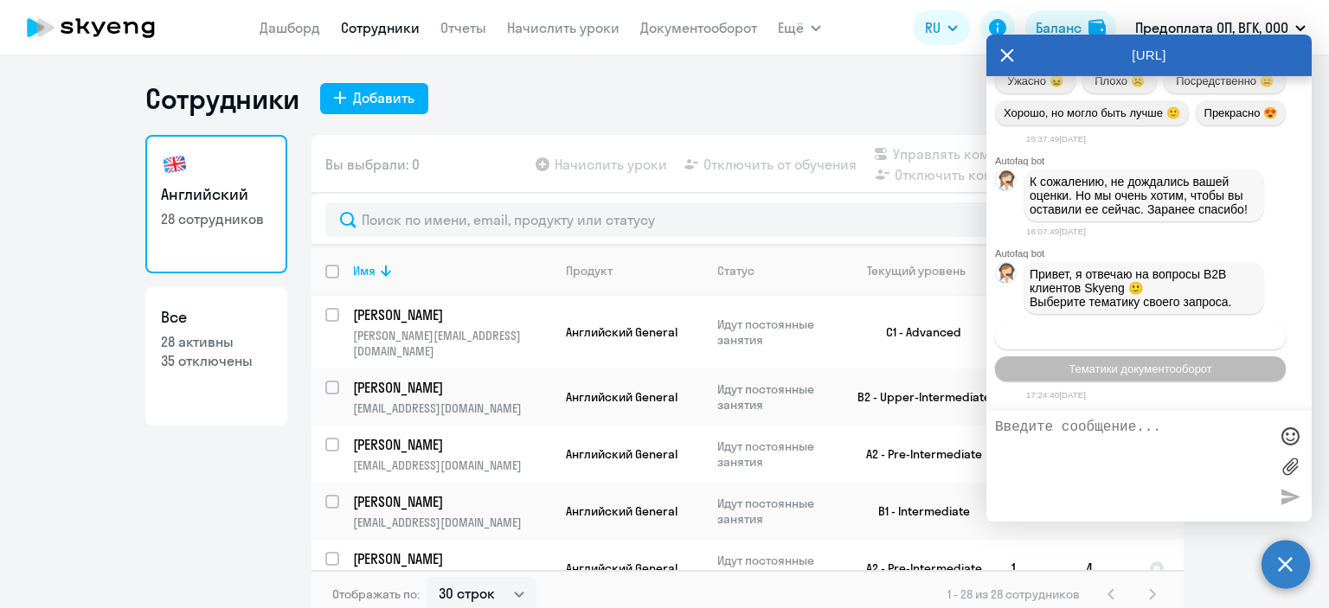
click at [1123, 331] on span "Операционное сопровождение" at bounding box center [1140, 337] width 163 height 13
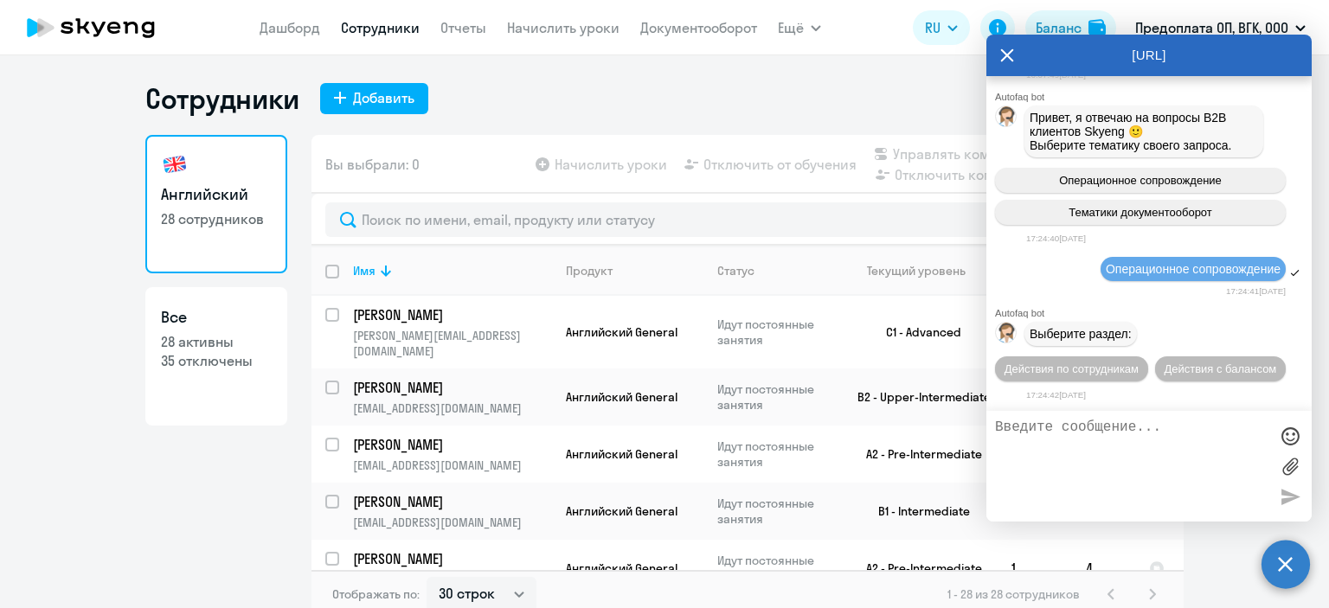
scroll to position [33036, 0]
click at [1093, 376] on button "Действия по сотрудникам" at bounding box center [1071, 368] width 153 height 25
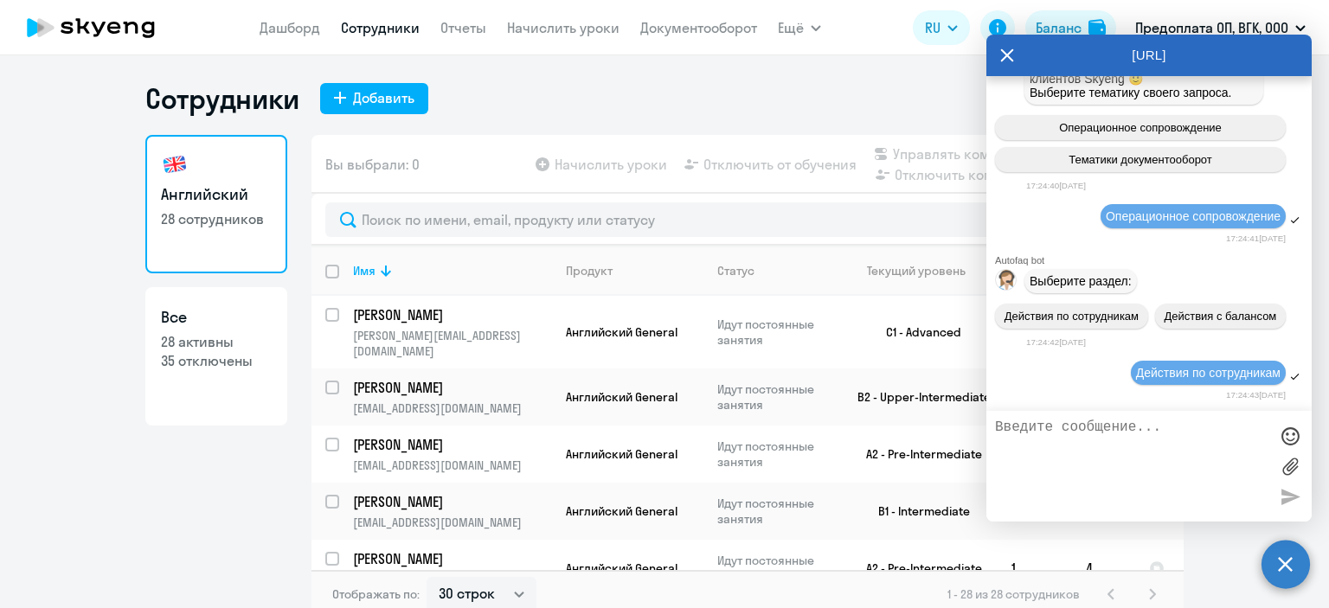
scroll to position [33295, 0]
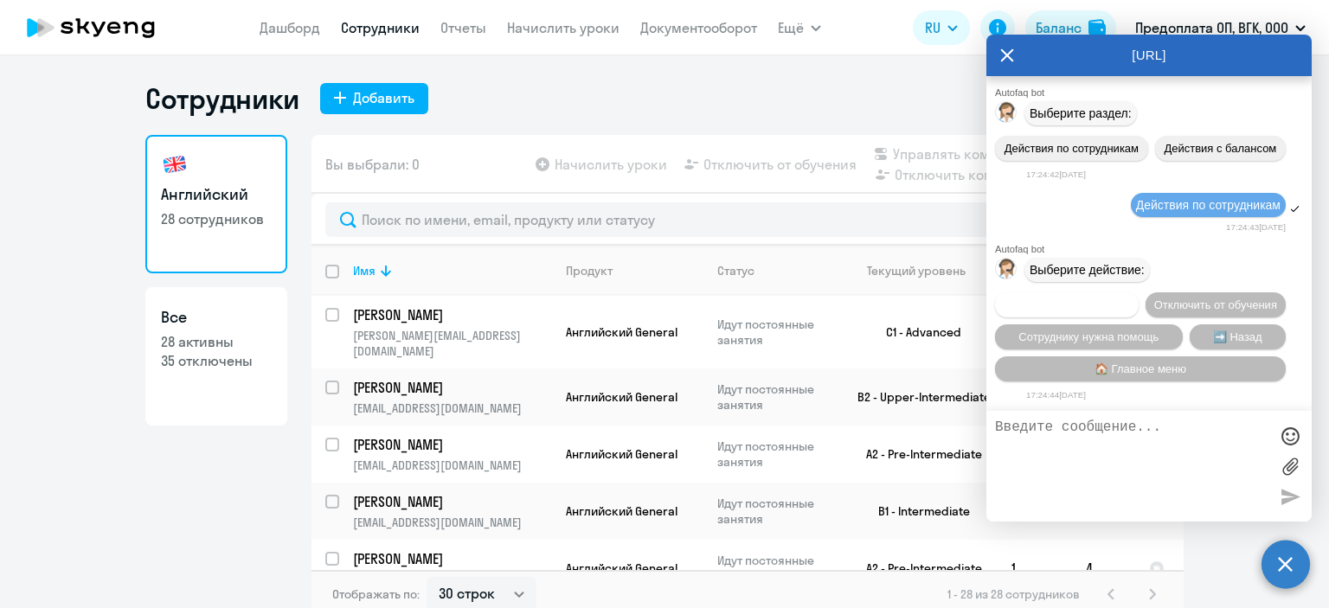
click at [1109, 299] on span "Подключить к обучению" at bounding box center [1067, 305] width 126 height 13
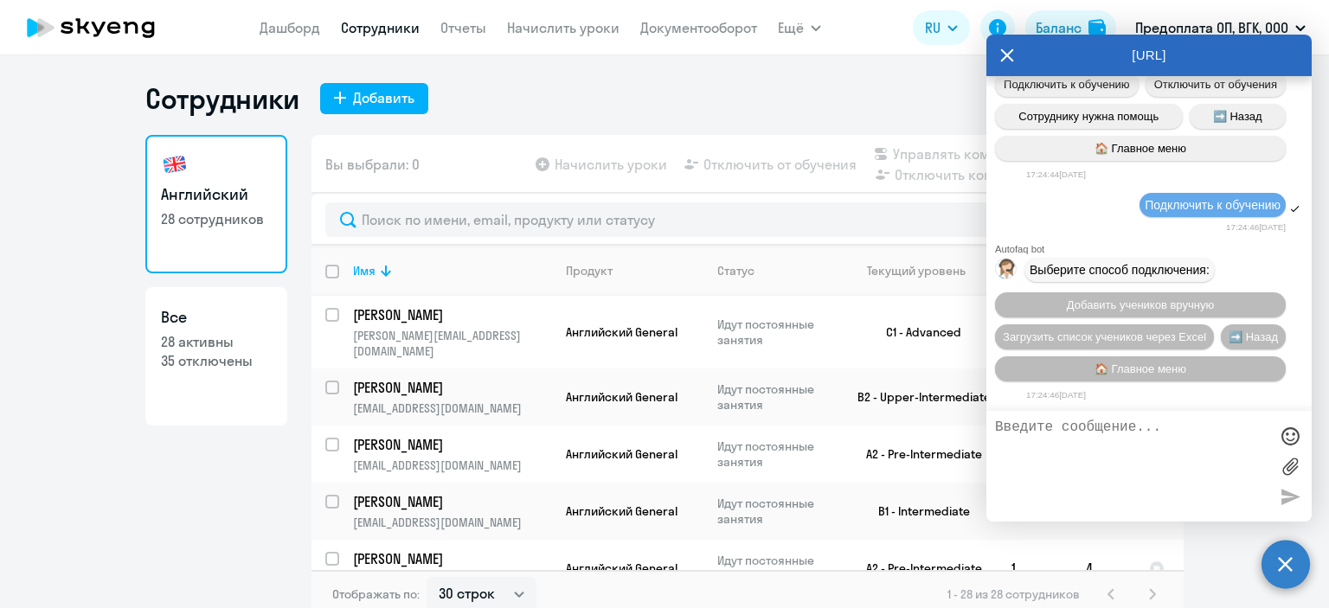
scroll to position [33520, 0]
click at [1221, 350] on button "➡️ Назад" at bounding box center [1253, 336] width 65 height 25
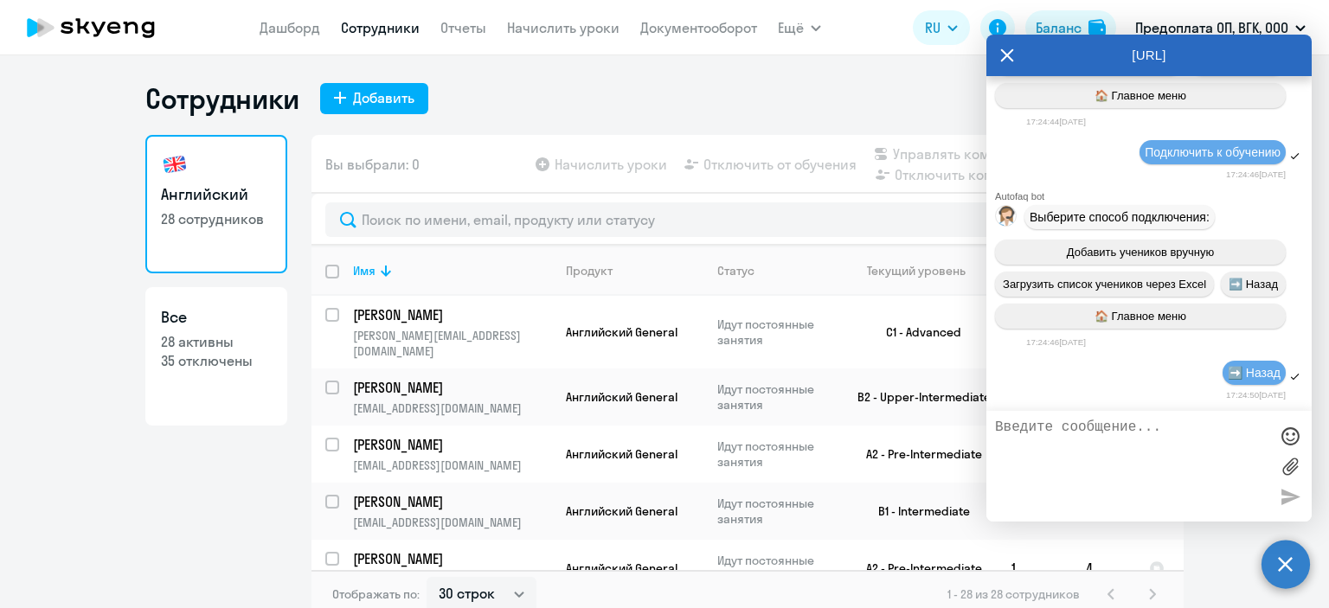
scroll to position [33780, 0]
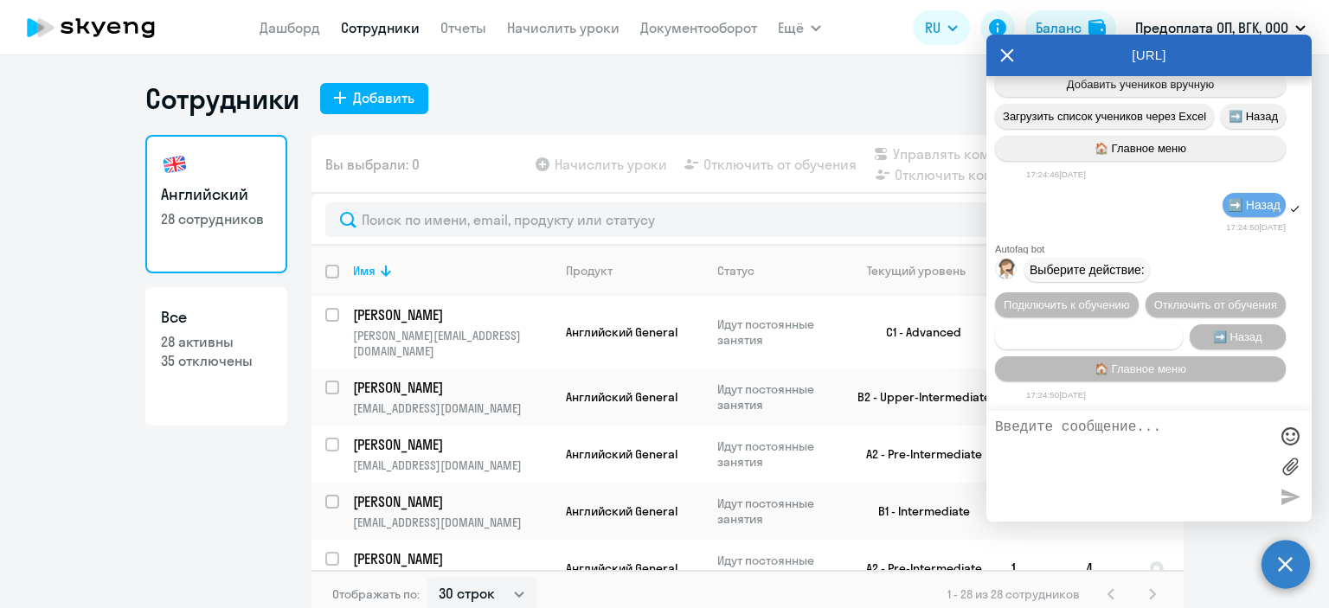
click at [1114, 331] on span "Сотруднику нужна помощь" at bounding box center [1088, 337] width 140 height 13
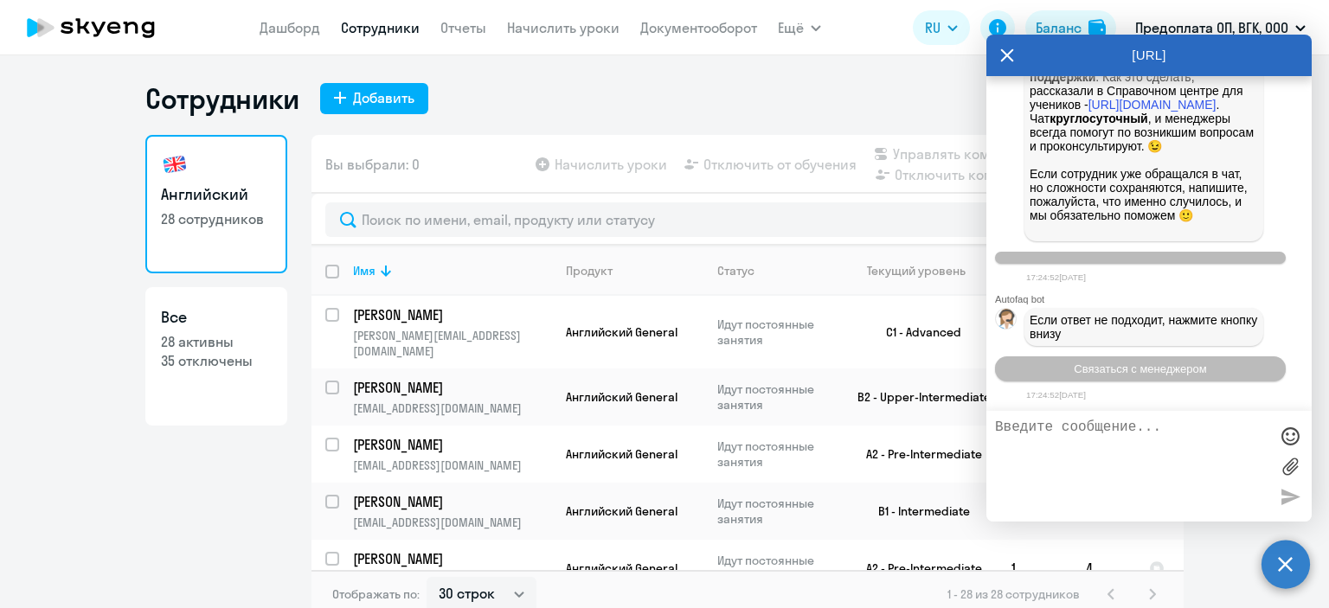
scroll to position [34399, 0]
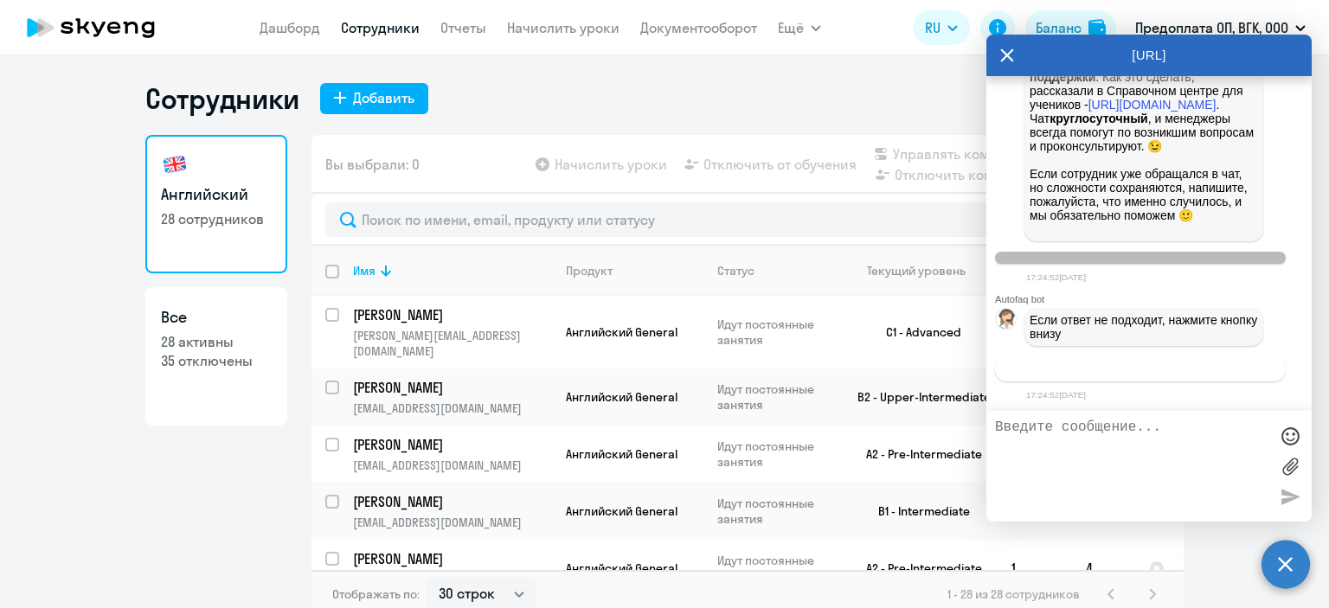
click at [1108, 368] on span "Связаться с менеджером" at bounding box center [1140, 369] width 132 height 13
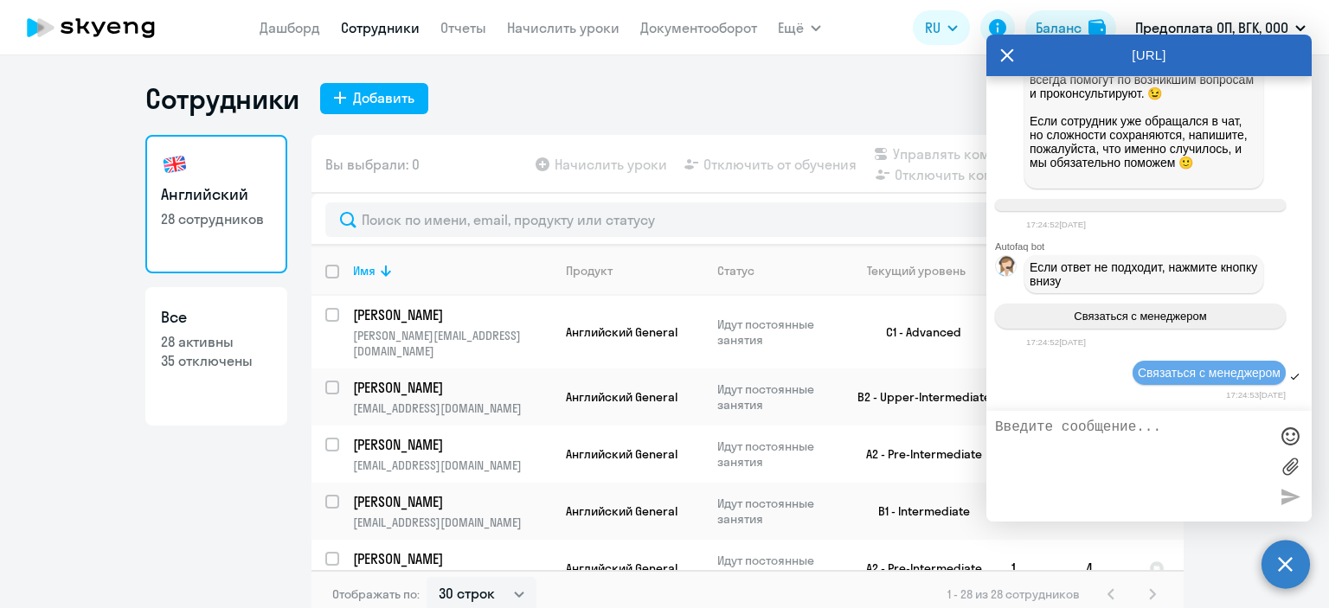
scroll to position [34453, 0]
click at [1076, 441] on textarea at bounding box center [1131, 466] width 273 height 93
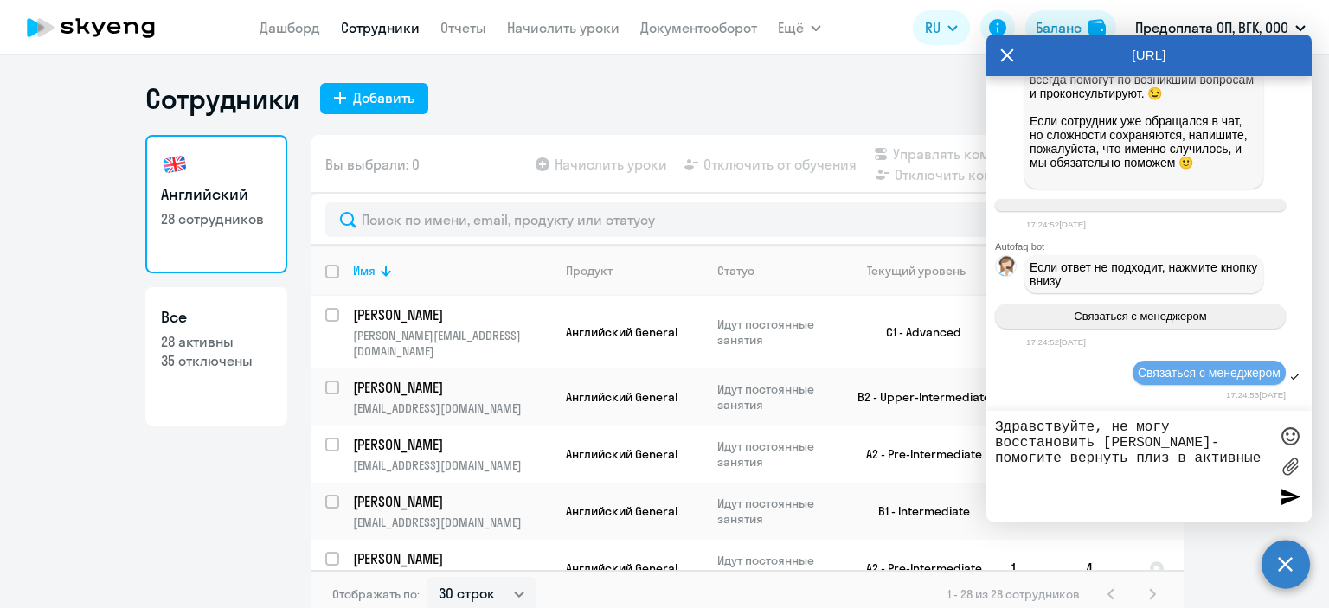
type textarea "Здравствуйте, не могу восстановить [PERSON_NAME]- помогите вернуть плиз в актив…"
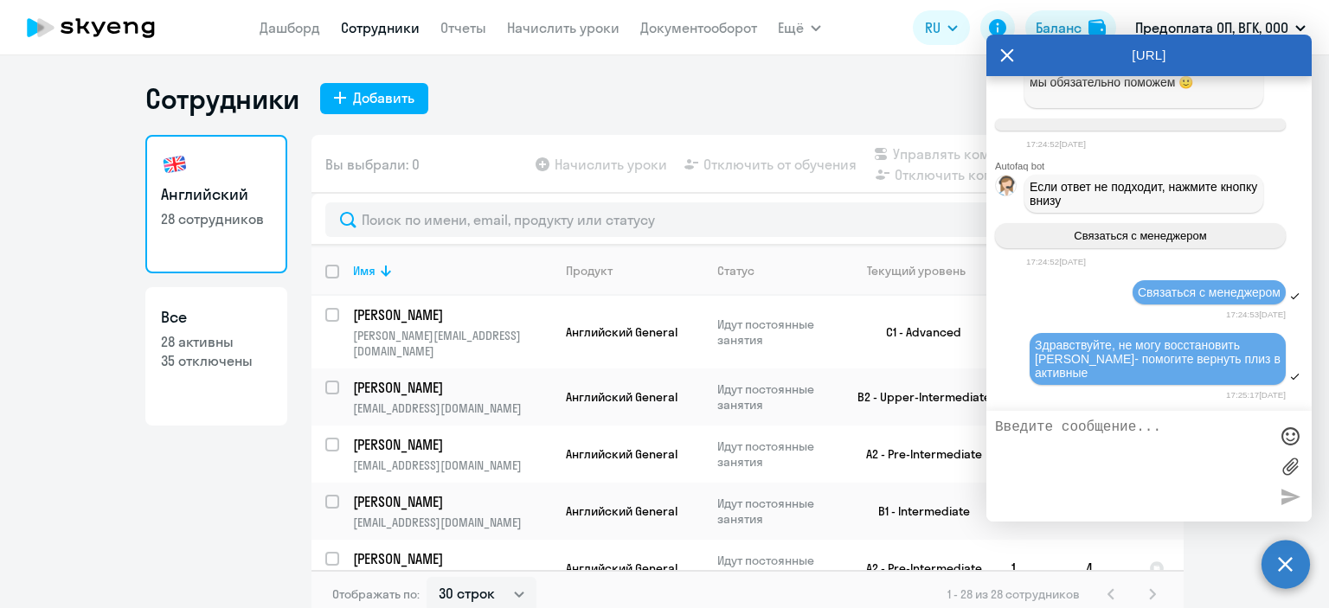
scroll to position [34535, 0]
type textarea "с дженерал"
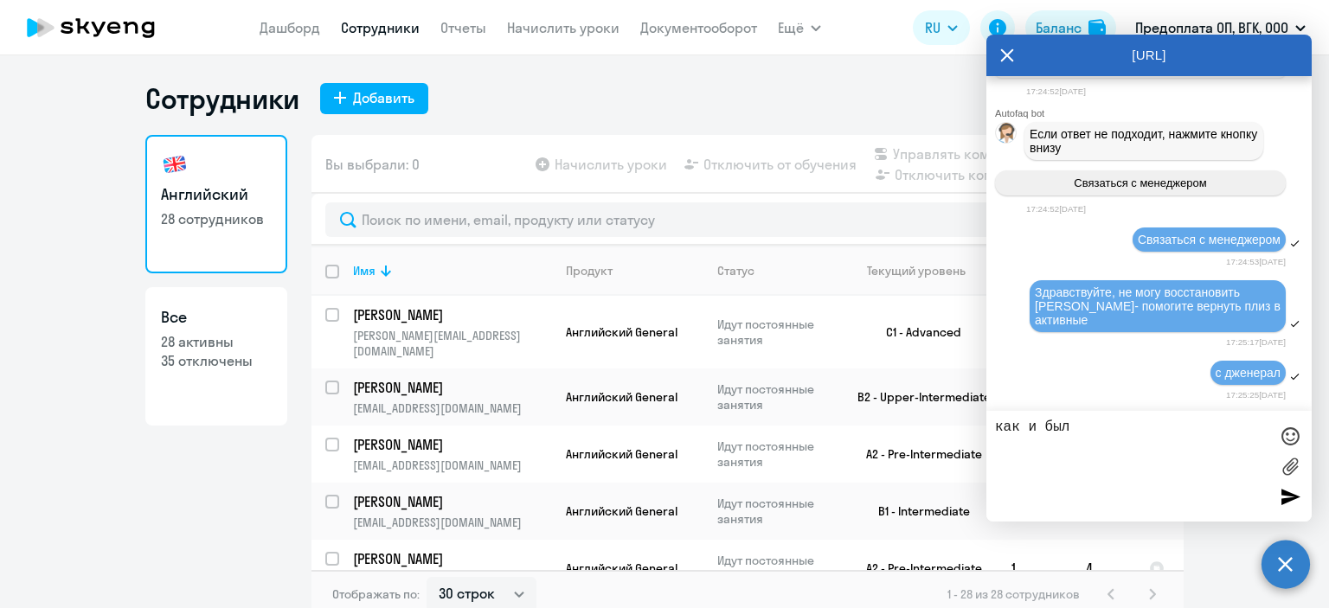
type textarea "как и было"
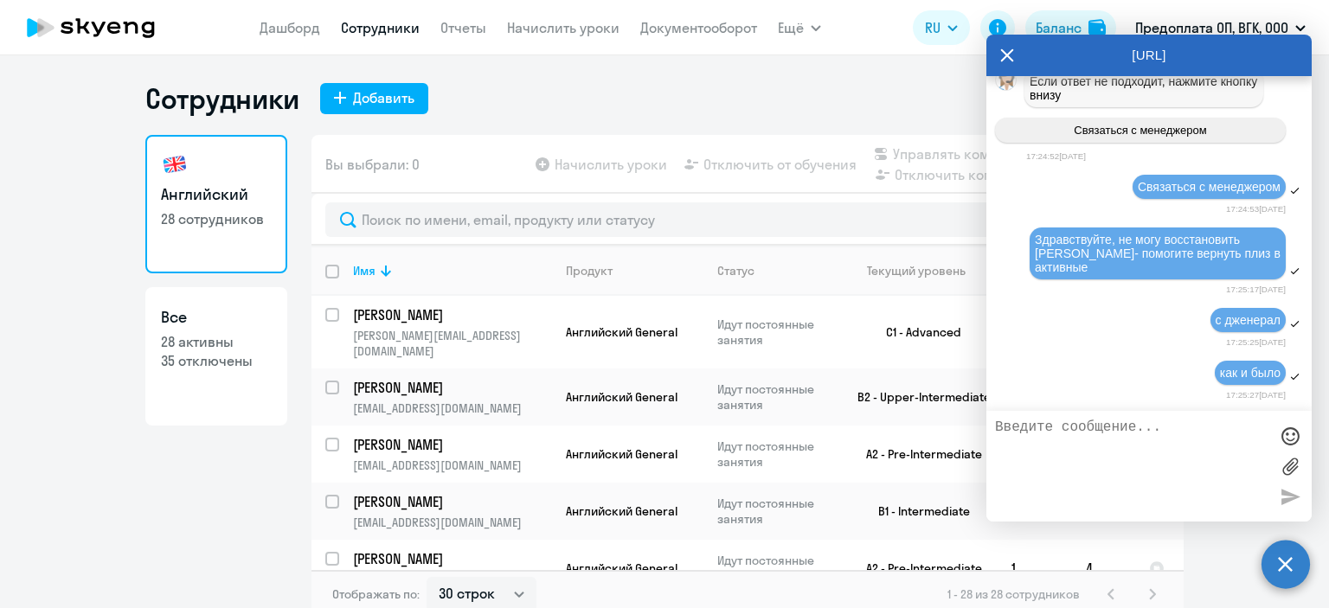
scroll to position [34642, 0]
click at [490, 25] on nav "[PERSON_NAME] Отчеты Начислить уроки Документооборот" at bounding box center [509, 27] width 498 height 35
click at [533, 28] on link "Начислить уроки" at bounding box center [563, 27] width 112 height 17
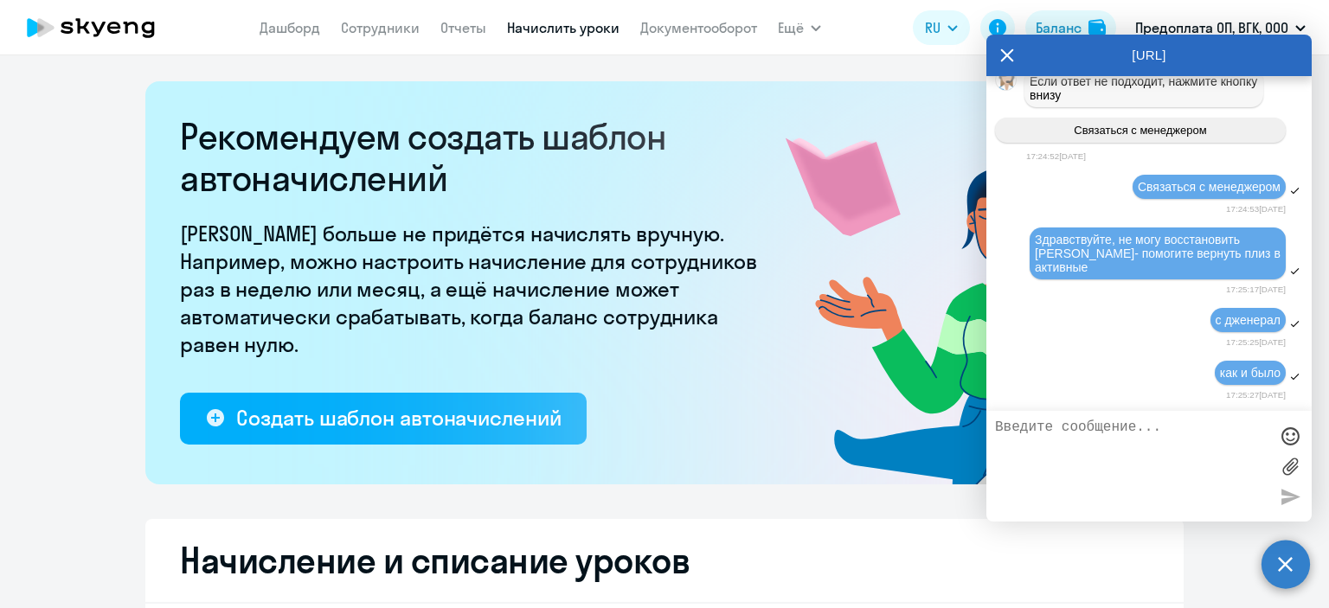
select select "10"
click at [697, 169] on h2 "Рекомендуем создать шаблон автоначислений" at bounding box center [474, 157] width 588 height 83
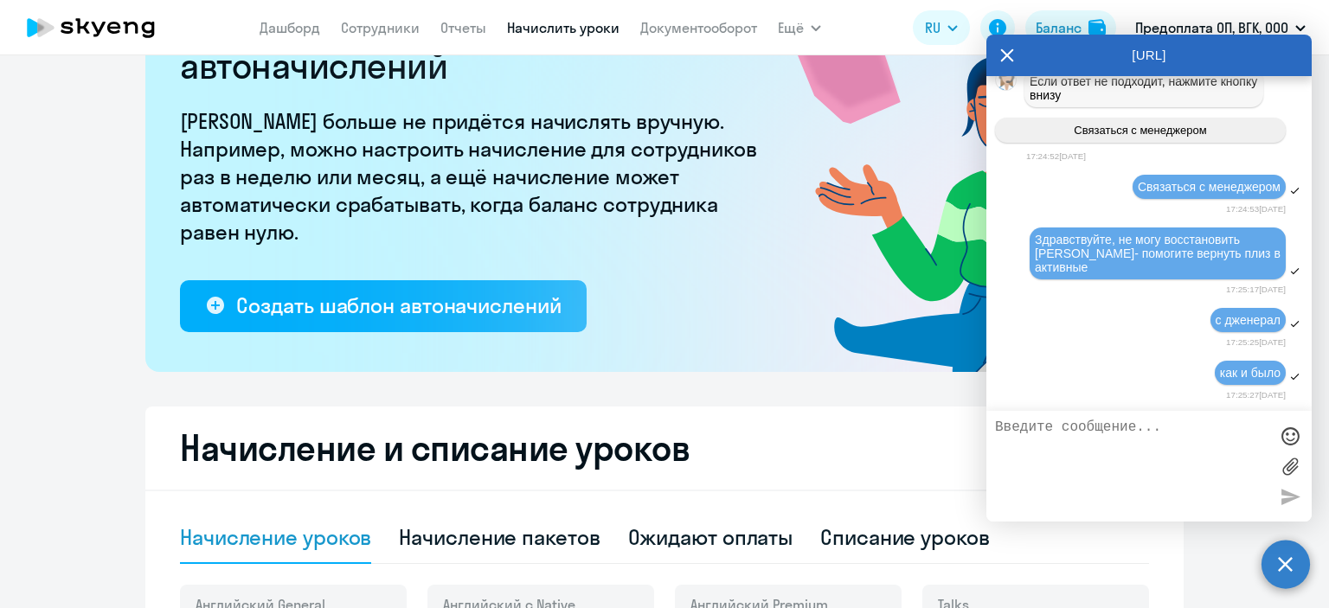
scroll to position [519, 0]
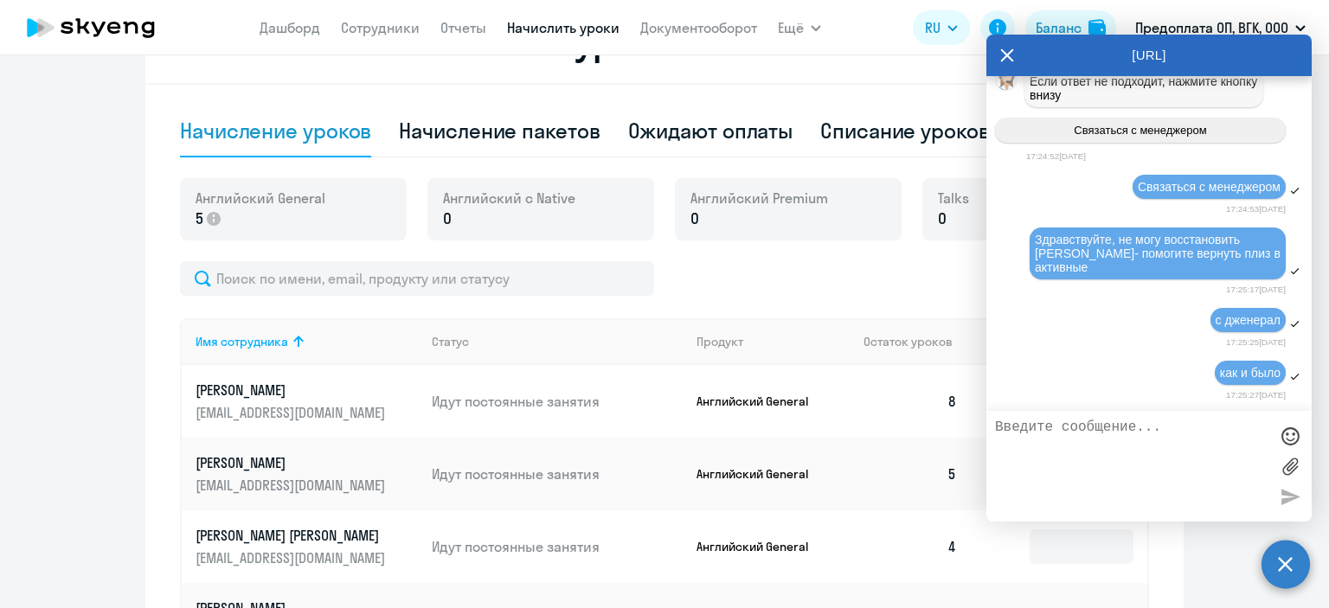
drag, startPoint x: 1115, startPoint y: 454, endPoint x: 1118, endPoint y: 438, distance: 16.6
click at [1114, 442] on textarea at bounding box center [1131, 466] width 273 height 93
click at [289, 209] on p "5" at bounding box center [261, 219] width 130 height 22
click at [354, 83] on div at bounding box center [664, 84] width 1038 height 2
click at [1003, 58] on icon at bounding box center [1007, 56] width 14 height 42
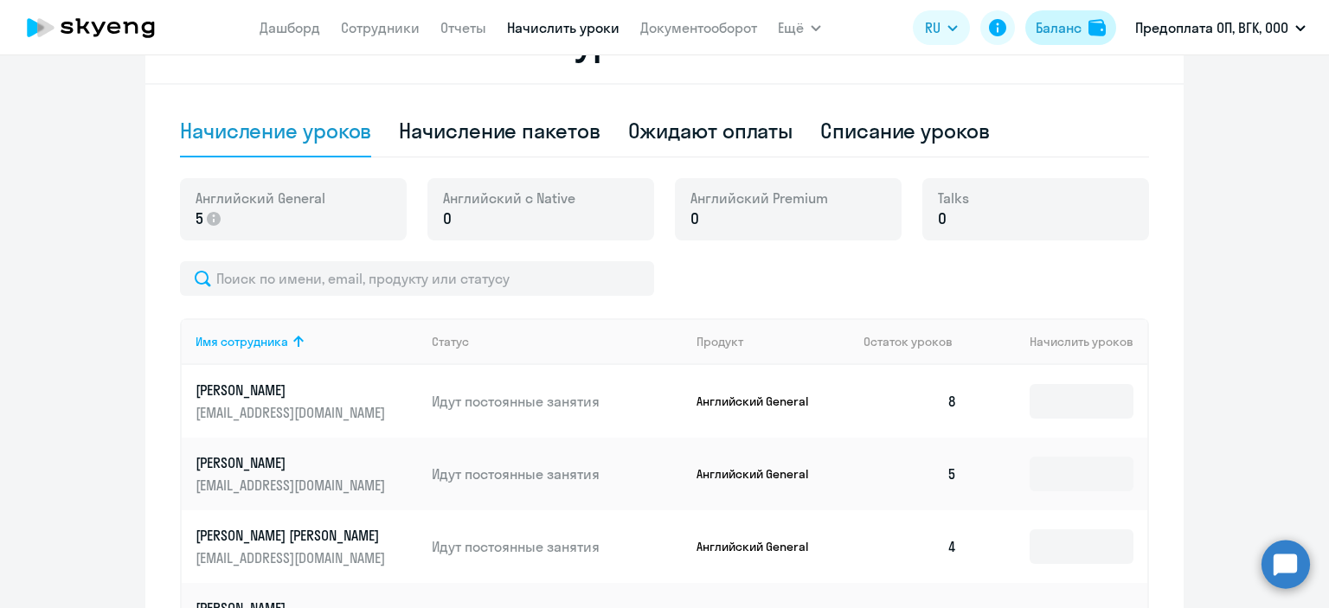
click at [1042, 26] on div "Баланс" at bounding box center [1059, 27] width 46 height 21
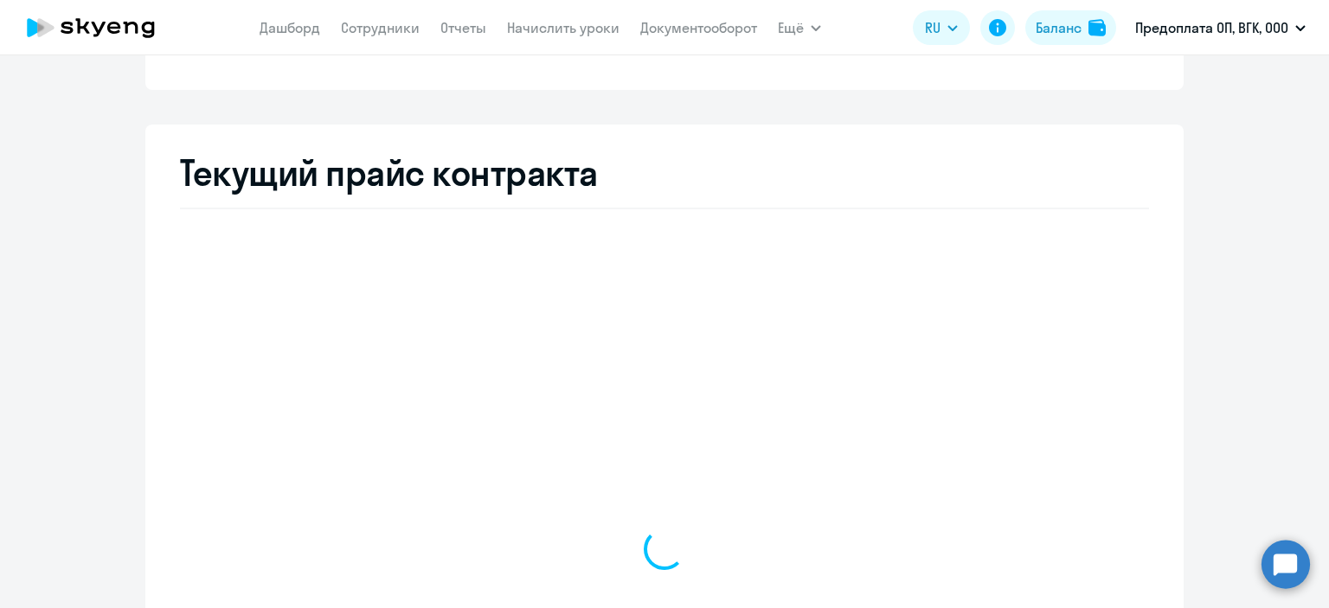
select select "english_adult_not_native_speaker"
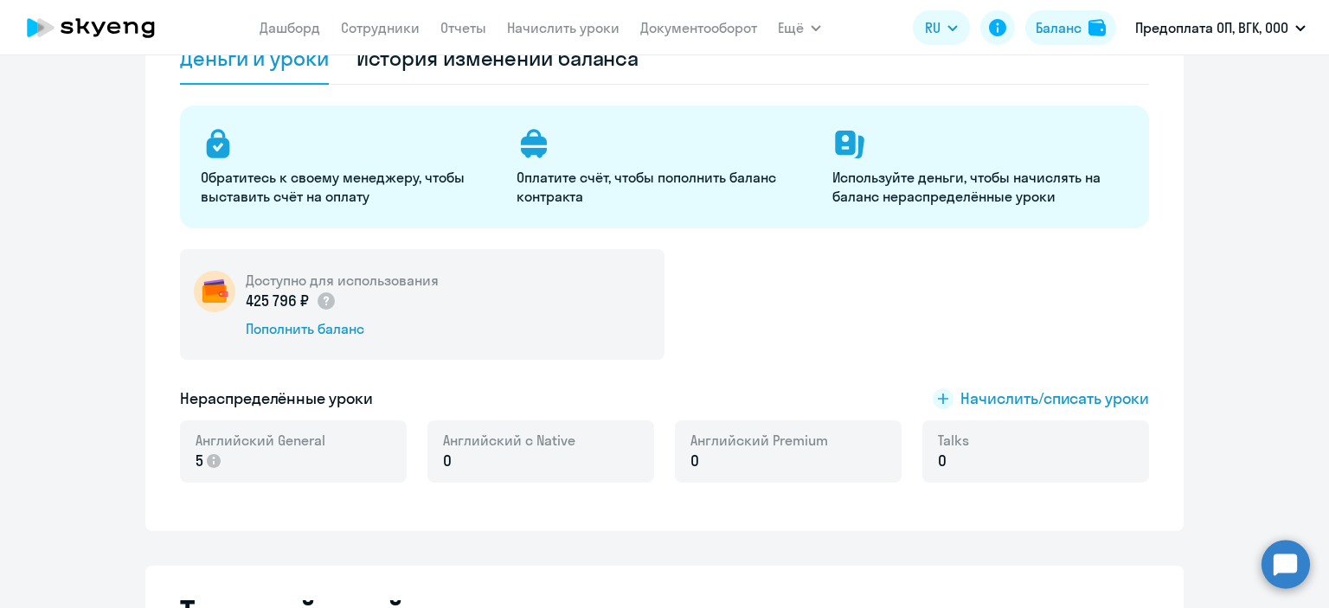
scroll to position [43, 0]
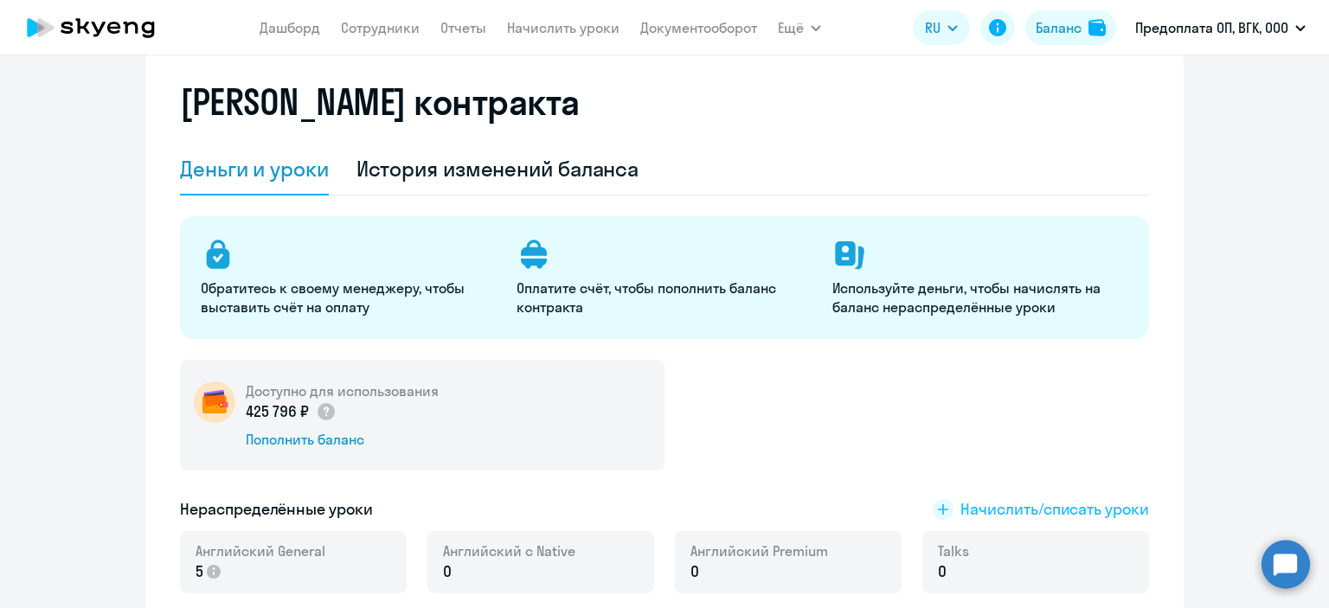
click at [1001, 514] on span "Начислить/списать уроки" at bounding box center [1054, 509] width 189 height 22
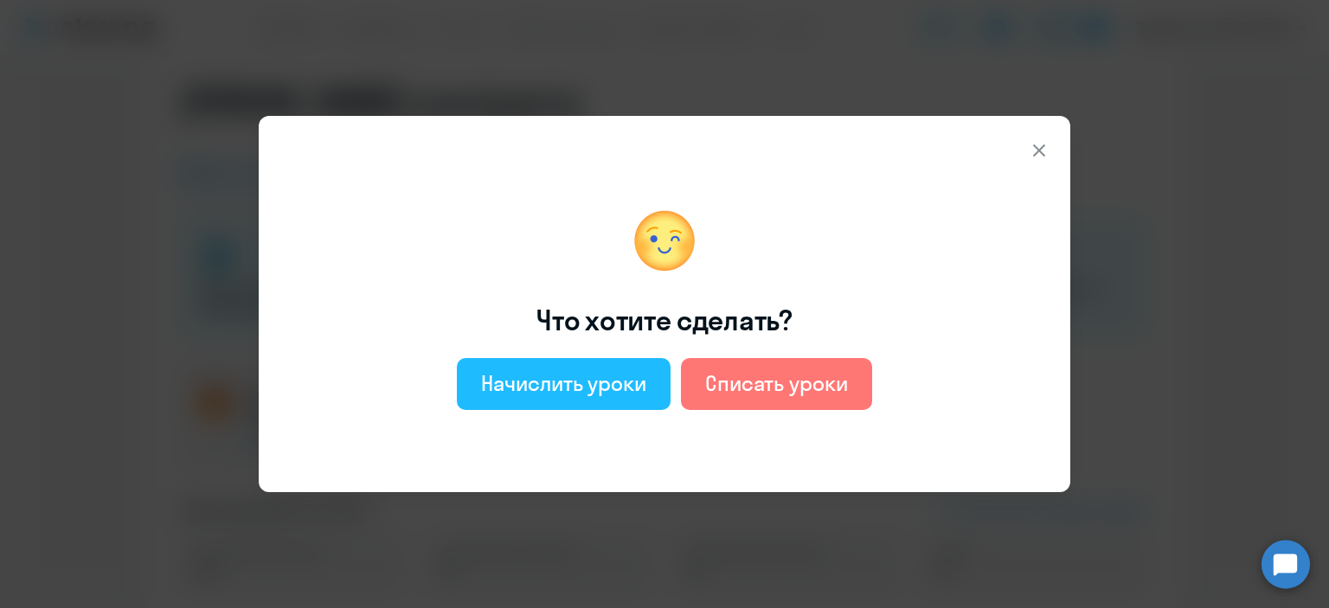
click at [629, 385] on div "Начислить уроки" at bounding box center [563, 383] width 165 height 28
select select "english_adult_not_native_speaker"
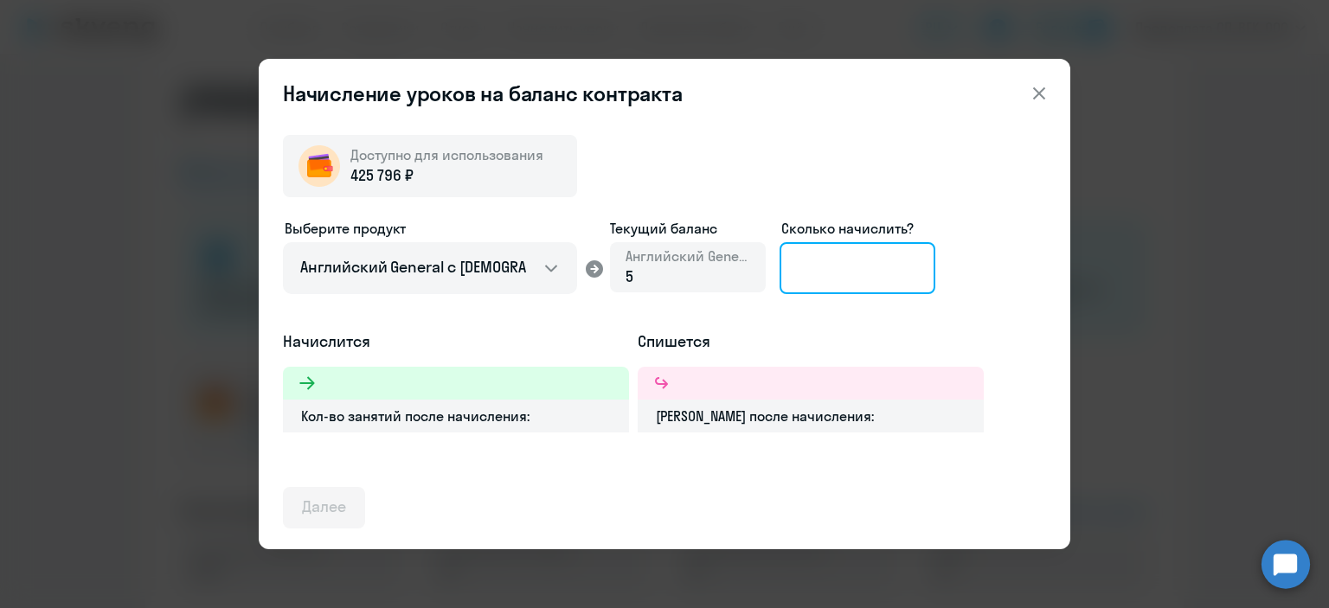
click at [843, 269] on input at bounding box center [858, 268] width 156 height 52
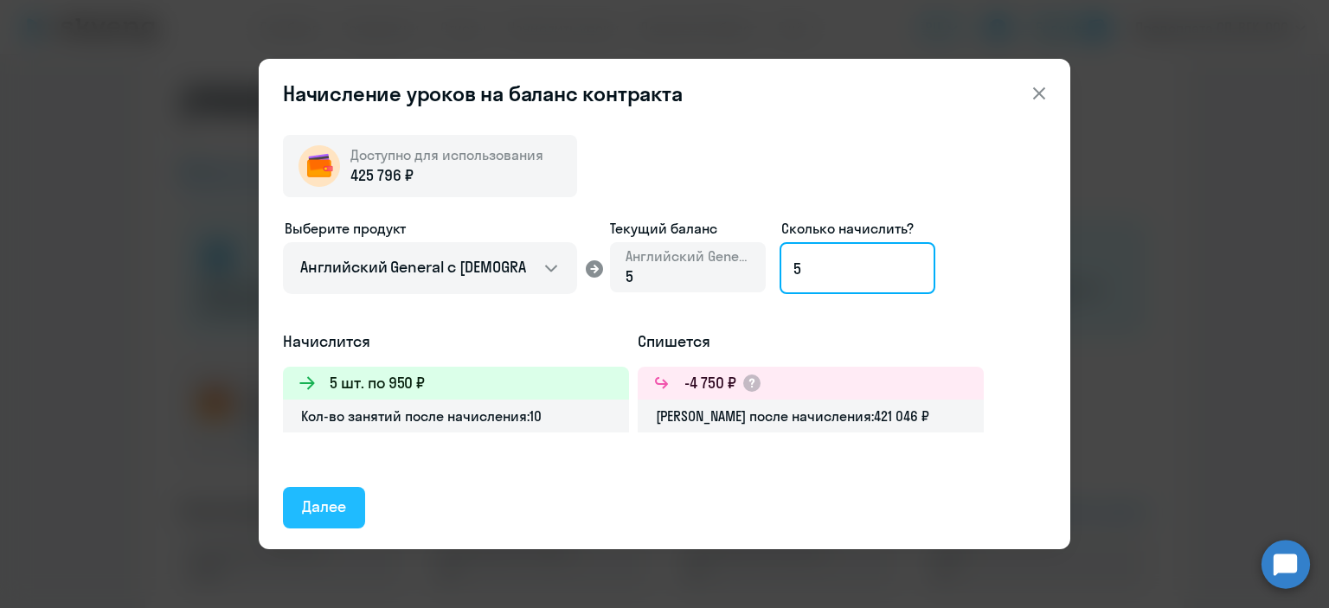
type input "5"
click at [315, 505] on div "Далее" at bounding box center [324, 507] width 44 height 22
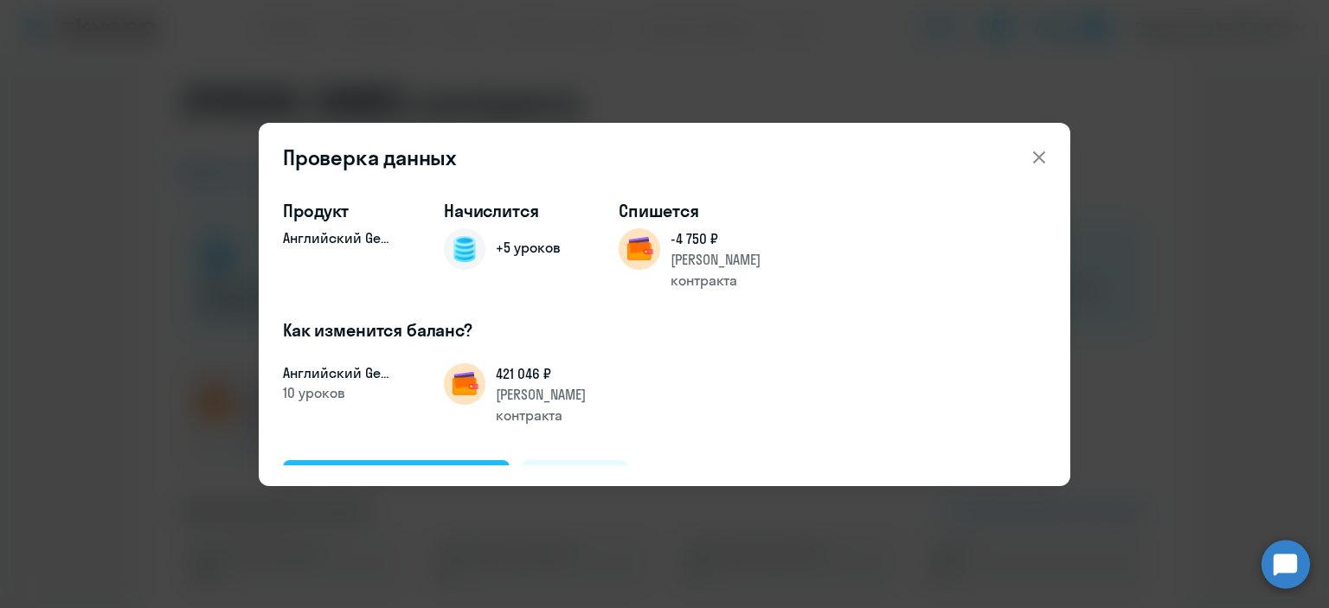
click at [446, 460] on button "Подтвердить и начислить" at bounding box center [396, 481] width 227 height 42
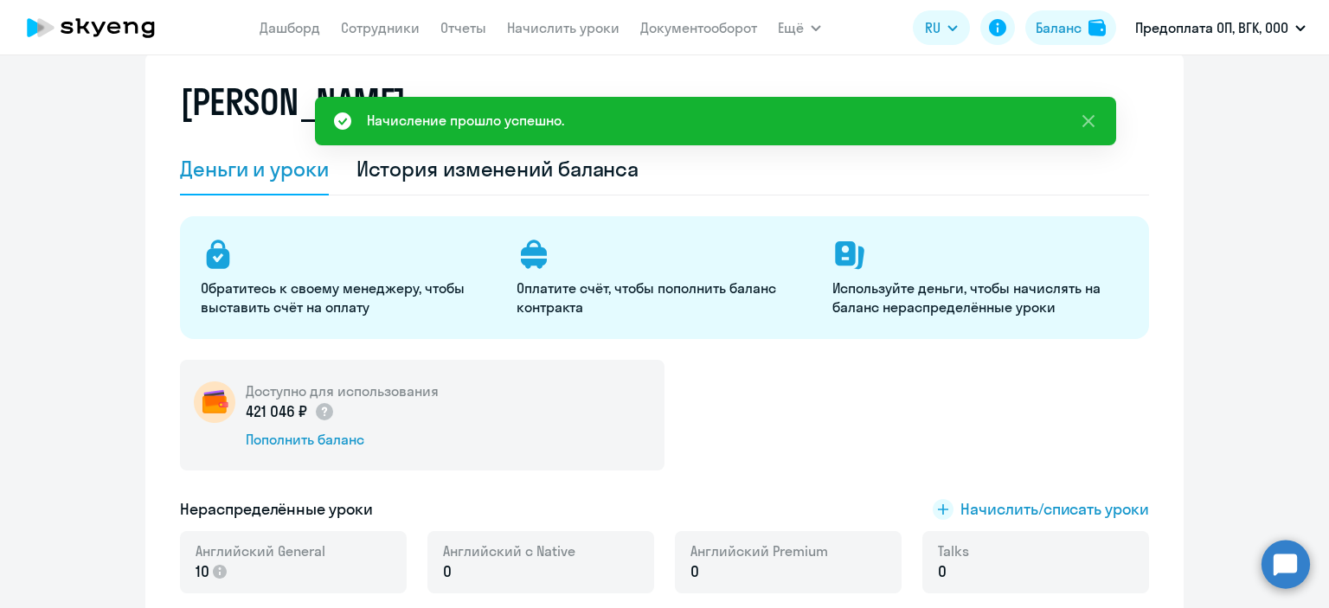
drag, startPoint x: 1276, startPoint y: 555, endPoint x: 1258, endPoint y: 556, distance: 18.2
click at [1277, 555] on circle at bounding box center [1286, 564] width 48 height 48
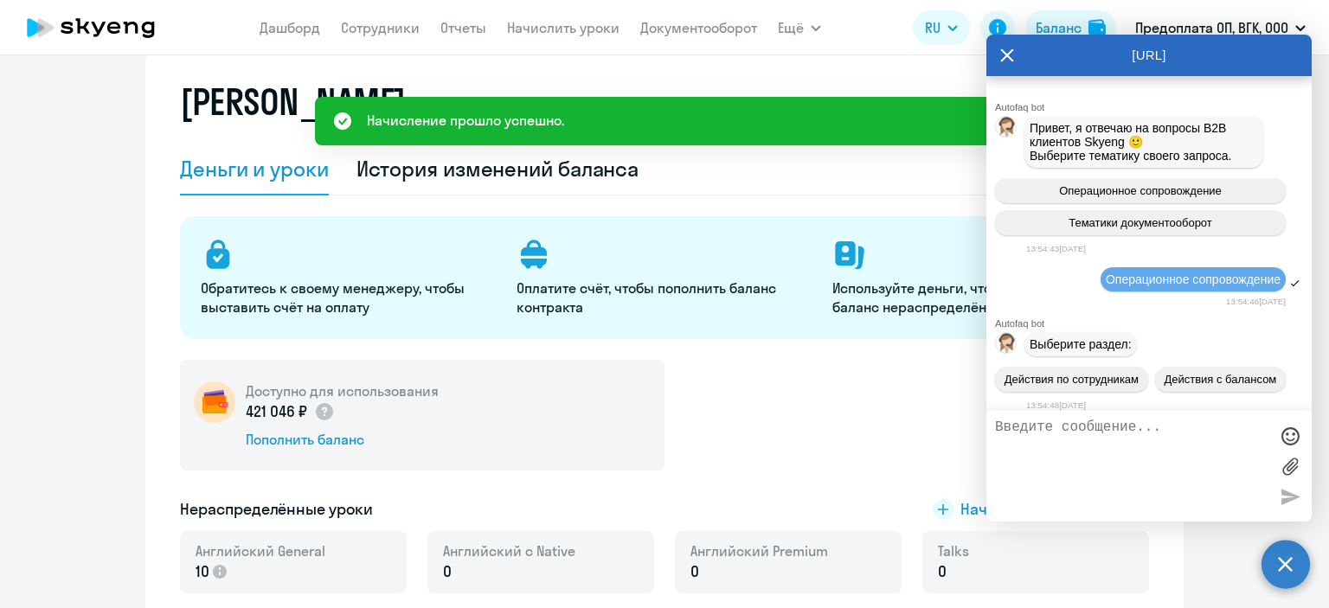
scroll to position [34635, 0]
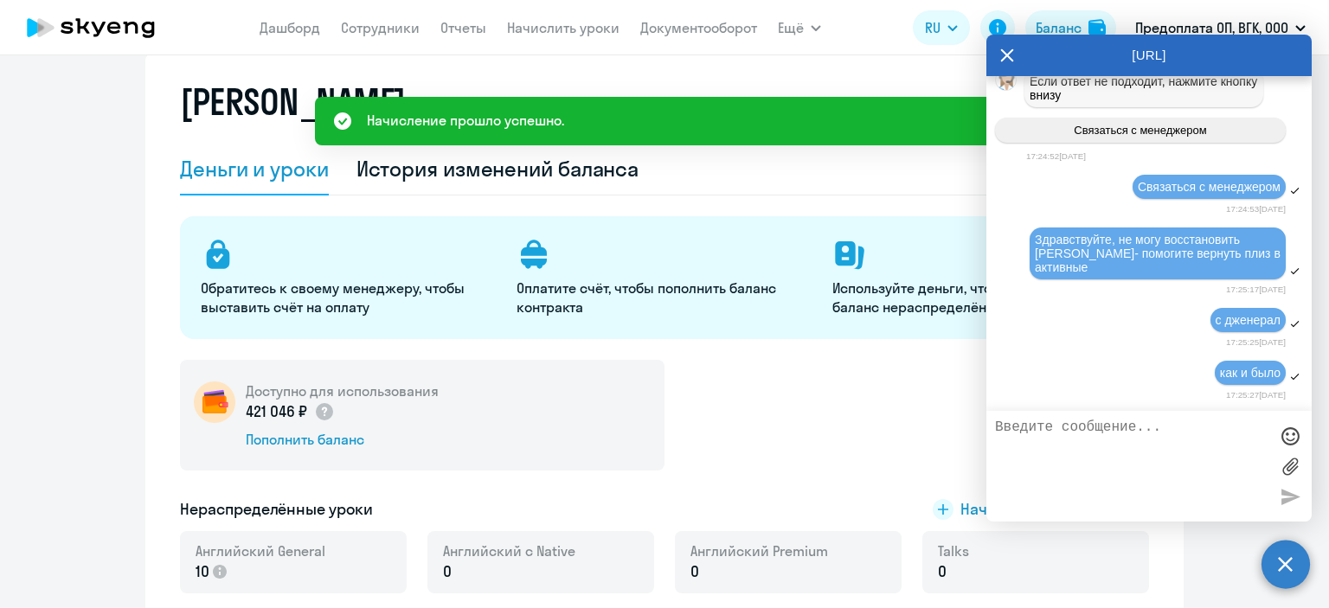
click at [1033, 432] on textarea at bounding box center [1131, 466] width 273 height 93
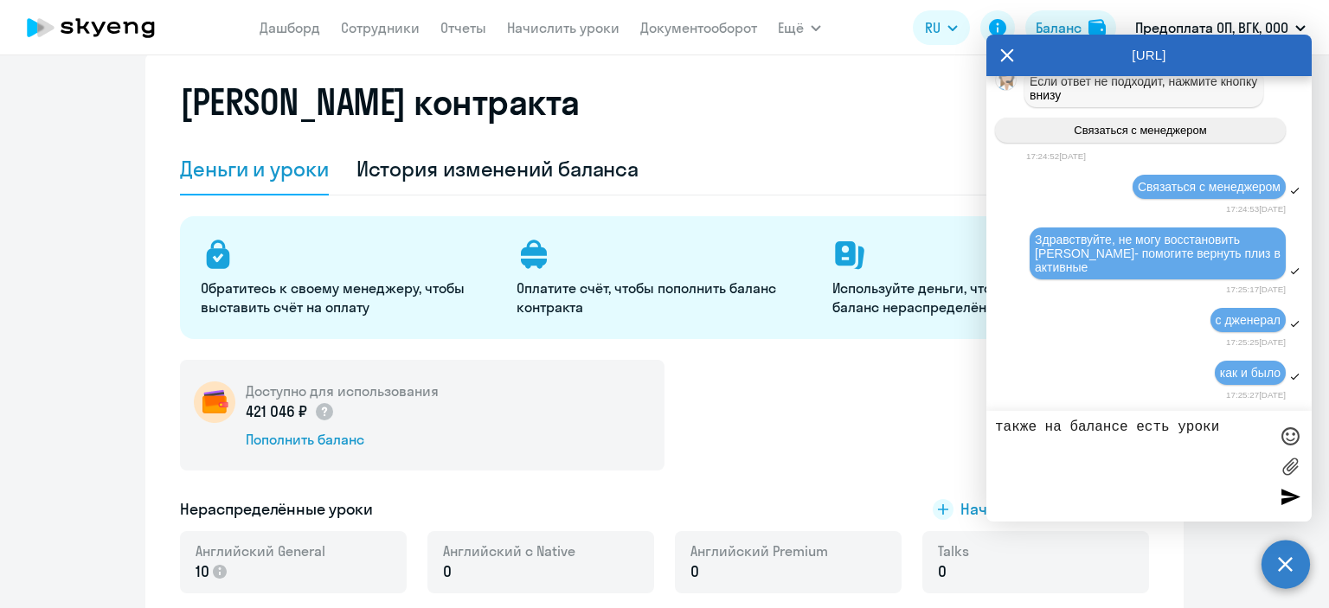
click at [1128, 425] on textarea "также на балансе есть уроки" at bounding box center [1131, 466] width 273 height 93
click at [1047, 435] on textarea "также на балансе комании есть уроки" at bounding box center [1131, 466] width 273 height 93
click at [1047, 441] on textarea "также на балансе комании есть уроки" at bounding box center [1131, 466] width 273 height 93
click at [1036, 445] on textarea "также на балансе компании есть уроки" at bounding box center [1131, 466] width 273 height 93
type textarea "также на балансе компании есть уроки, начислите 8 занятий"
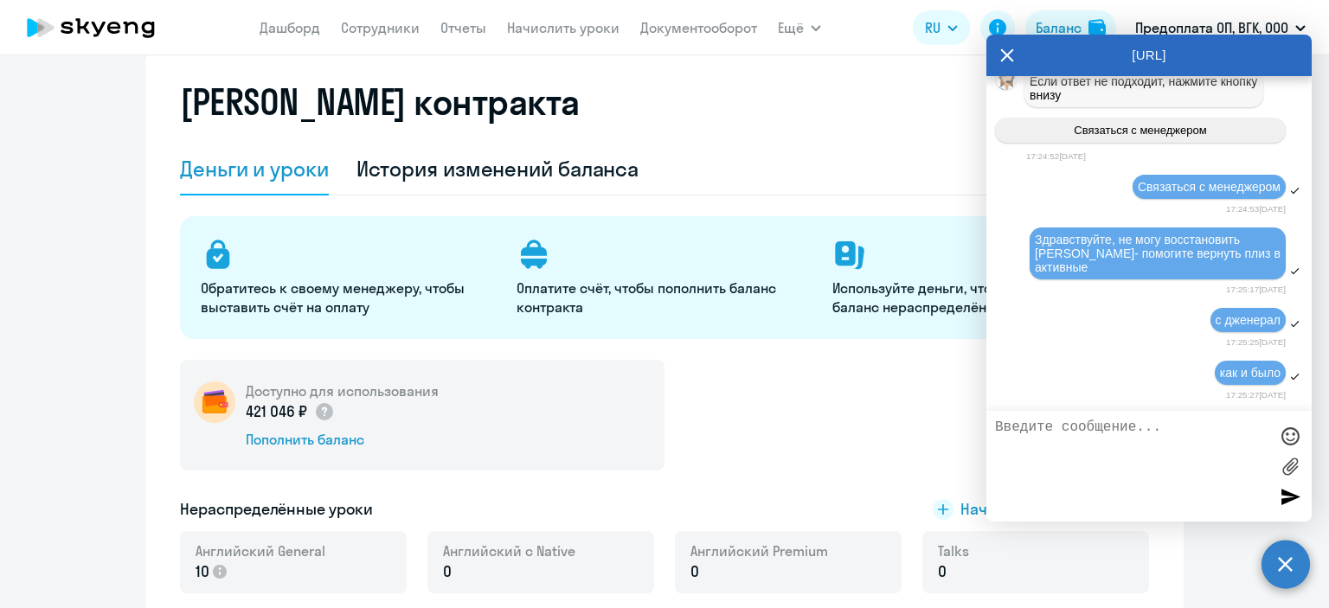
scroll to position [34710, 0]
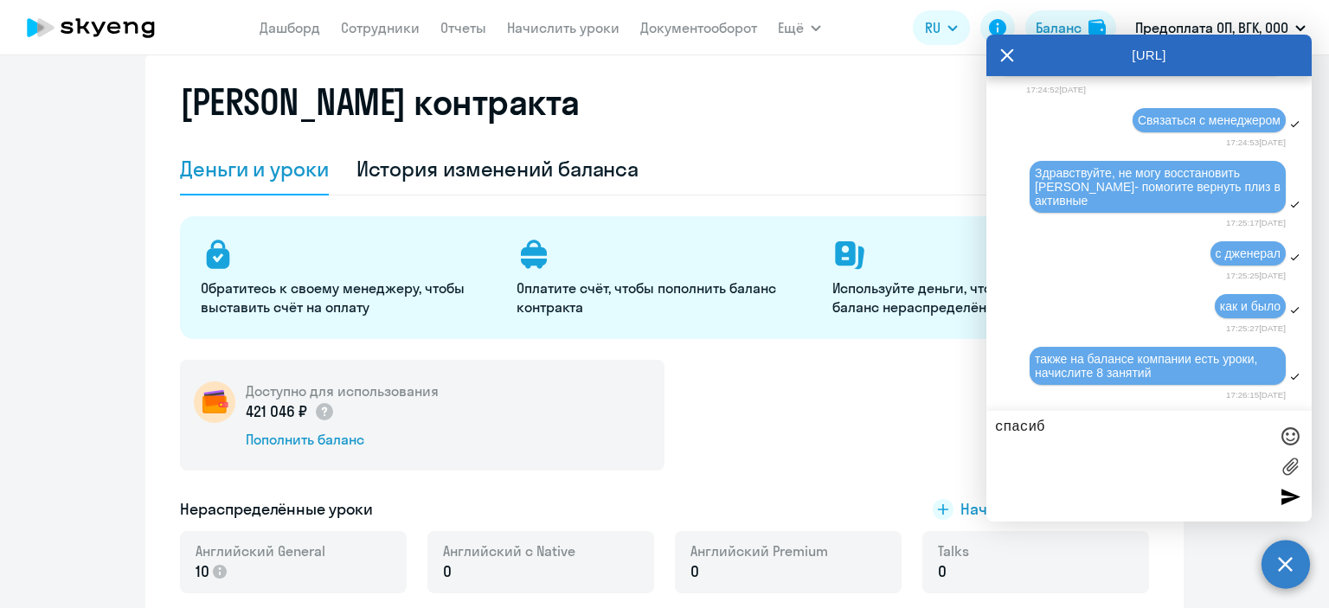
type textarea "спасибо"
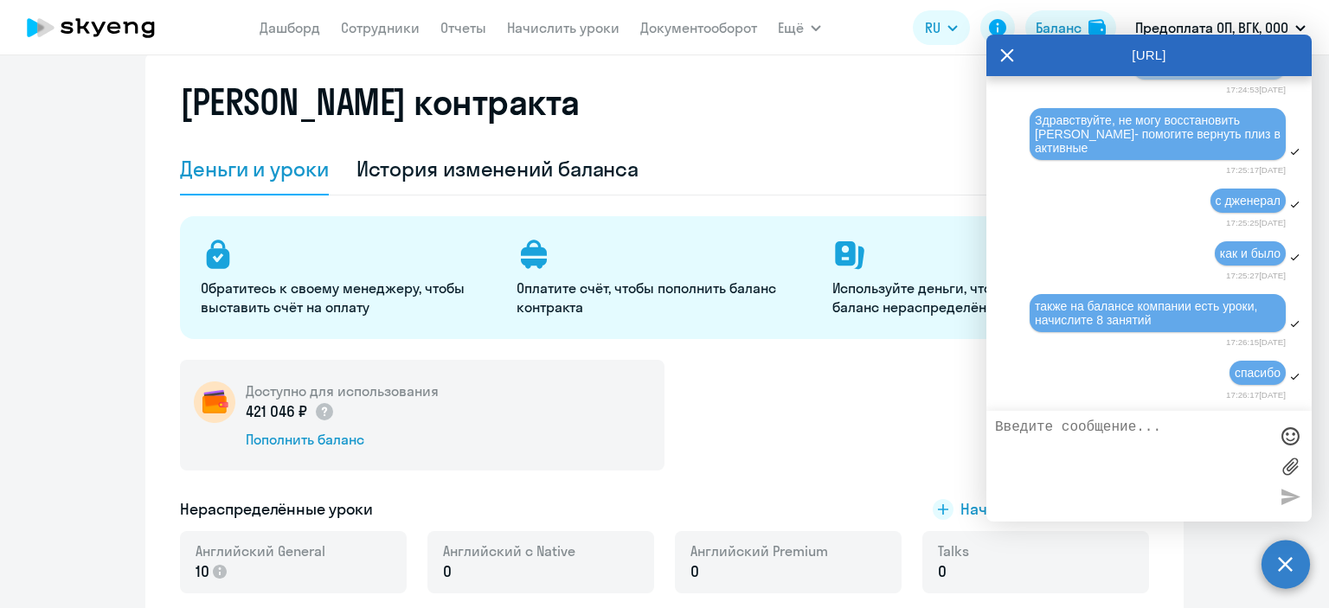
click at [1008, 52] on icon at bounding box center [1007, 56] width 14 height 42
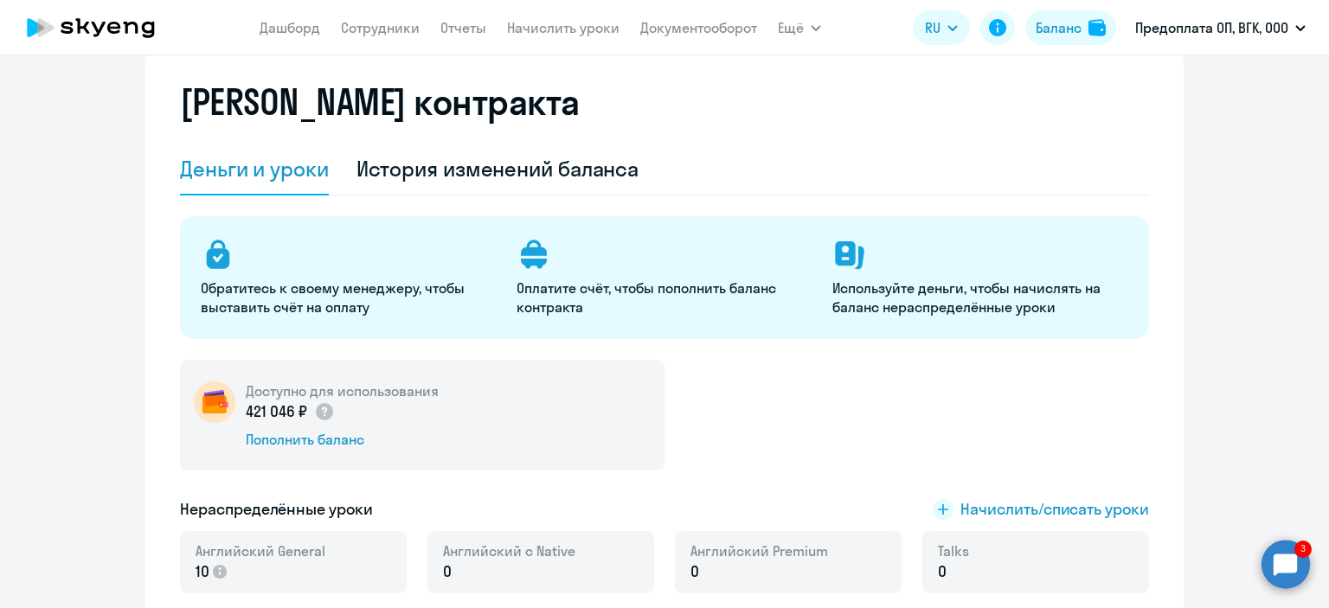
click at [114, 27] on icon at bounding box center [113, 28] width 13 height 12
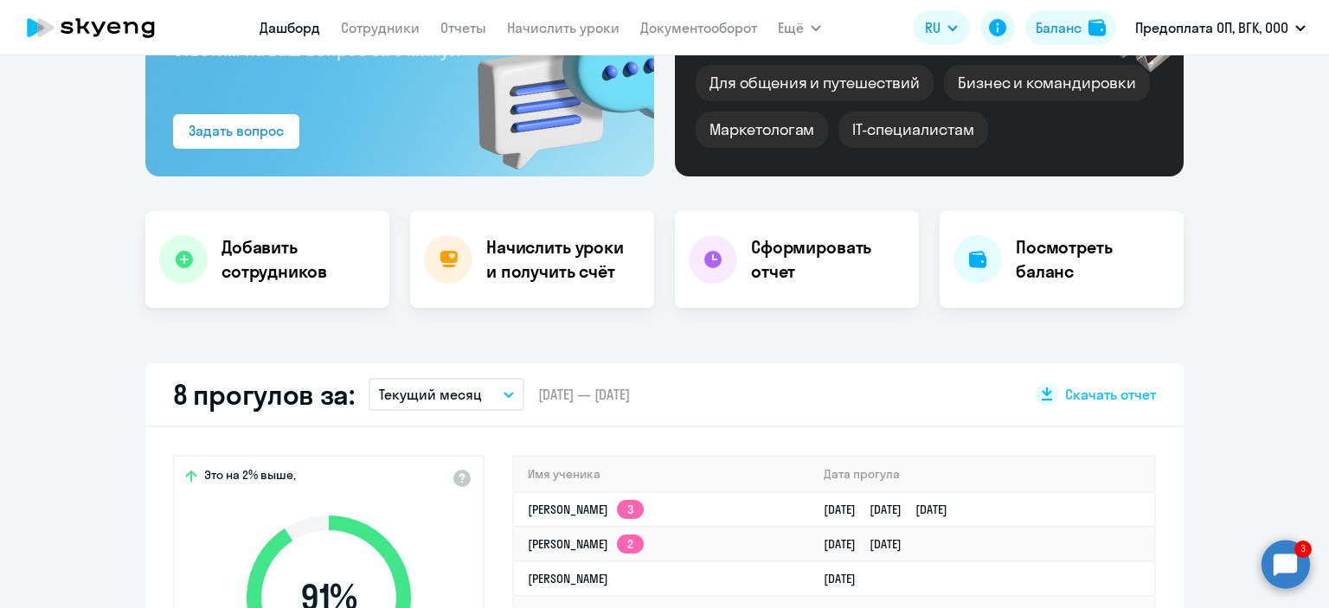
scroll to position [389, 0]
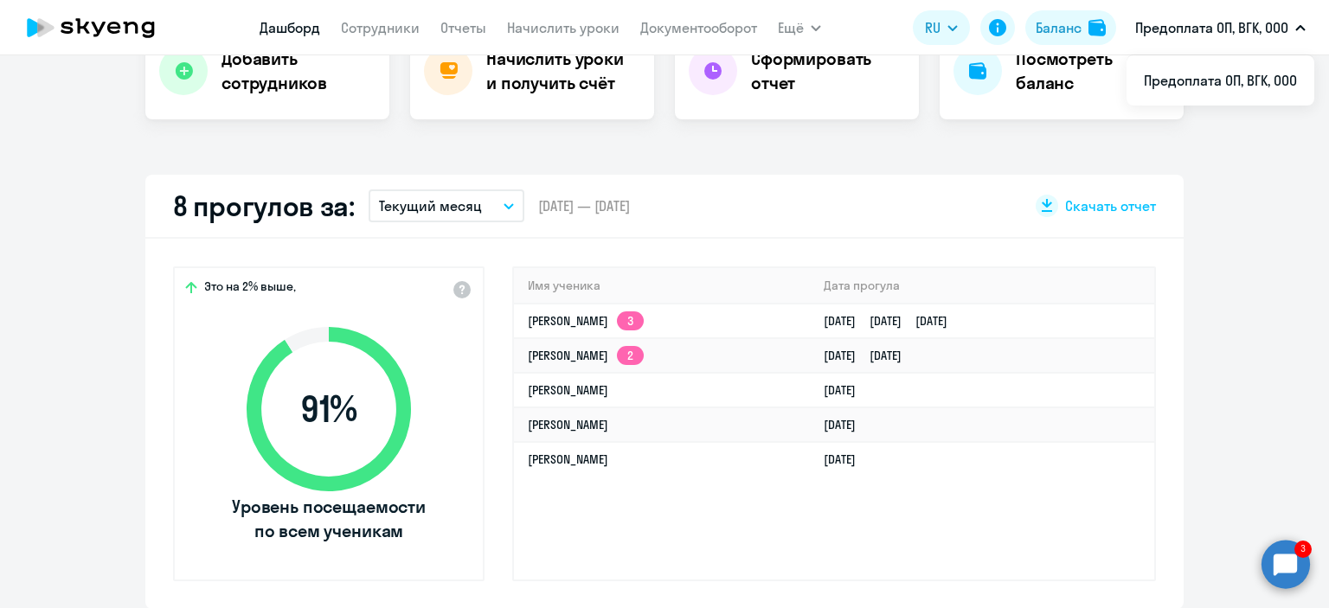
select select "30"
